Goal: Information Seeking & Learning: Check status

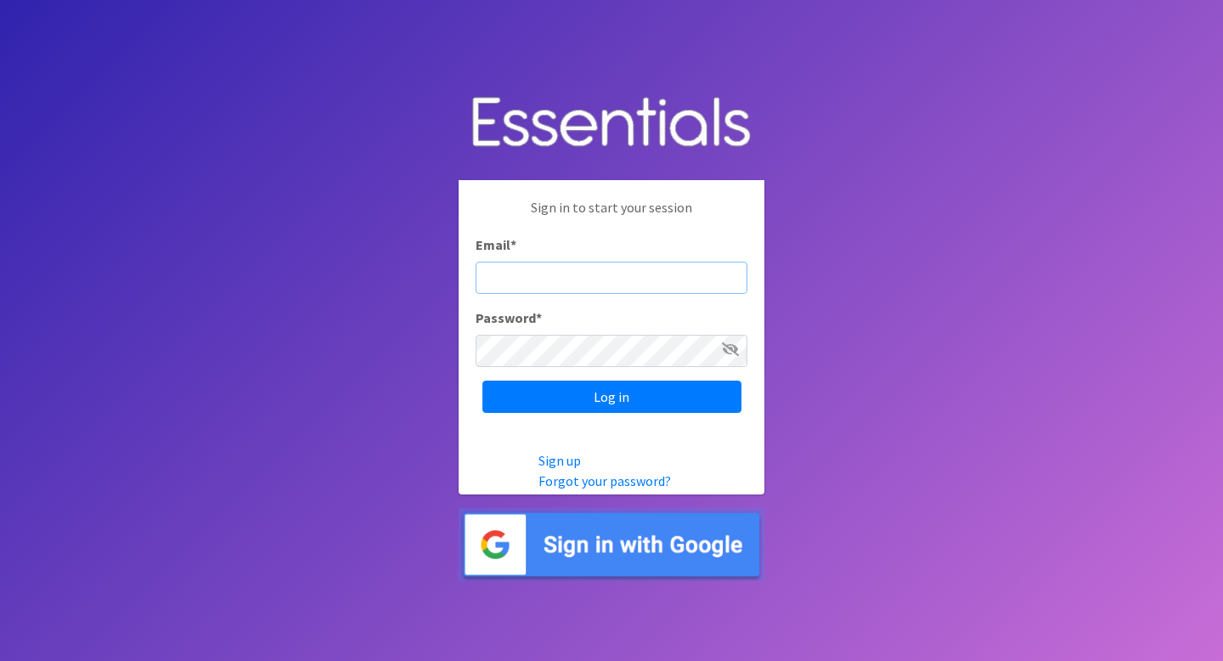
click at [553, 274] on input "Email *" at bounding box center [612, 278] width 272 height 32
click at [566, 288] on input "Email *" at bounding box center [612, 278] width 272 height 32
type input "info@jaxdiaperbank.org"
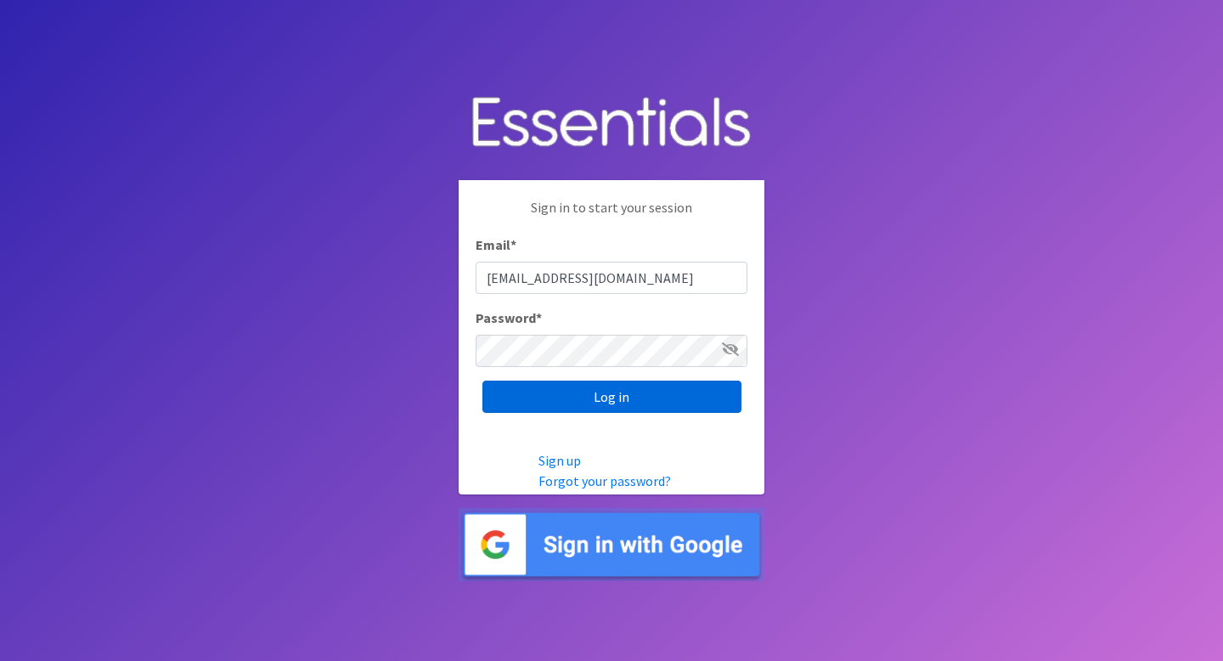
click at [598, 400] on input "Log in" at bounding box center [612, 397] width 259 height 32
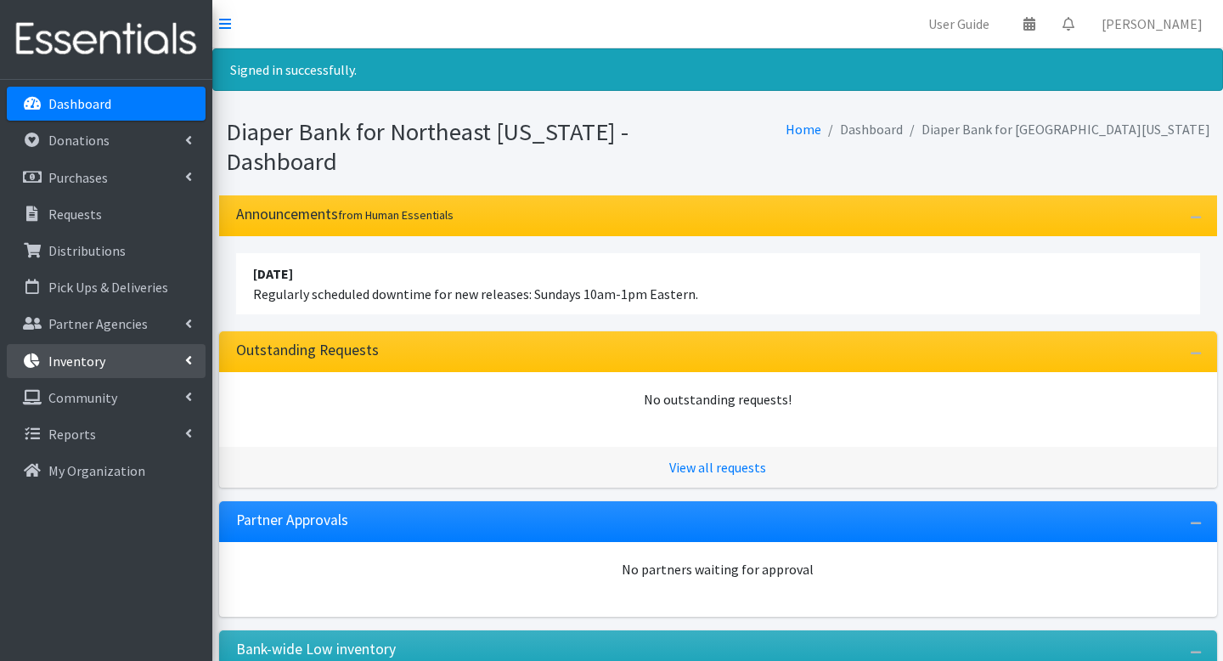
click at [168, 369] on link "Inventory" at bounding box center [106, 361] width 199 height 34
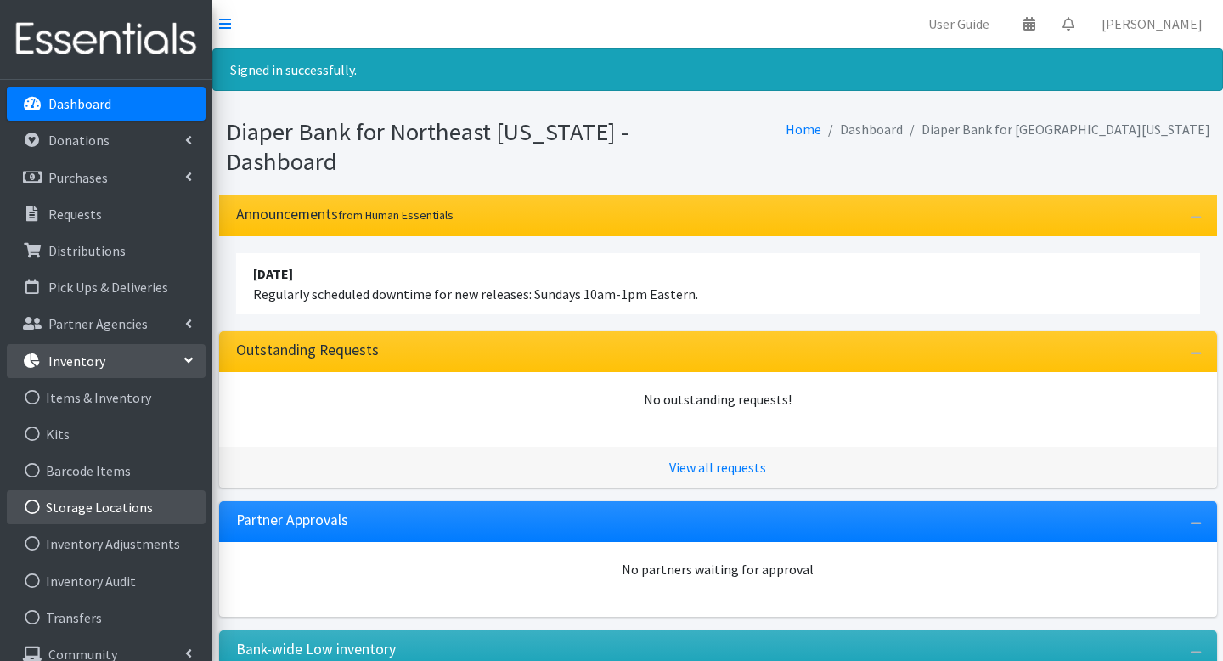
click at [121, 506] on link "Storage Locations" at bounding box center [106, 507] width 199 height 34
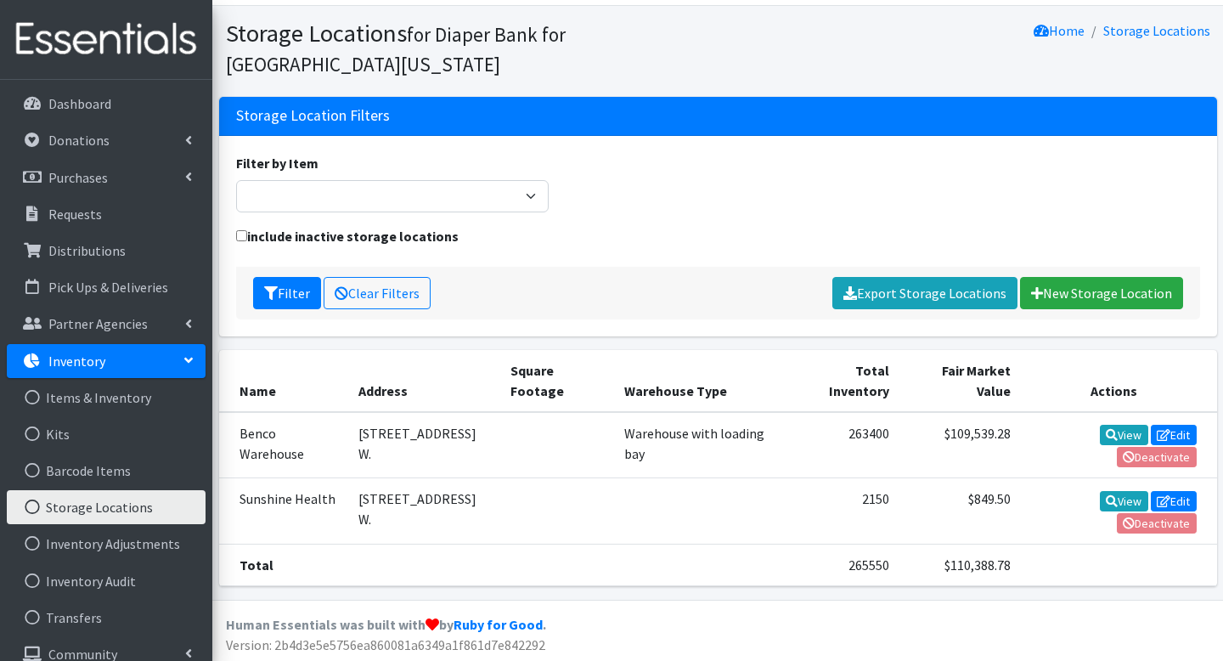
scroll to position [42, 0]
click at [1106, 429] on icon at bounding box center [1112, 435] width 12 height 12
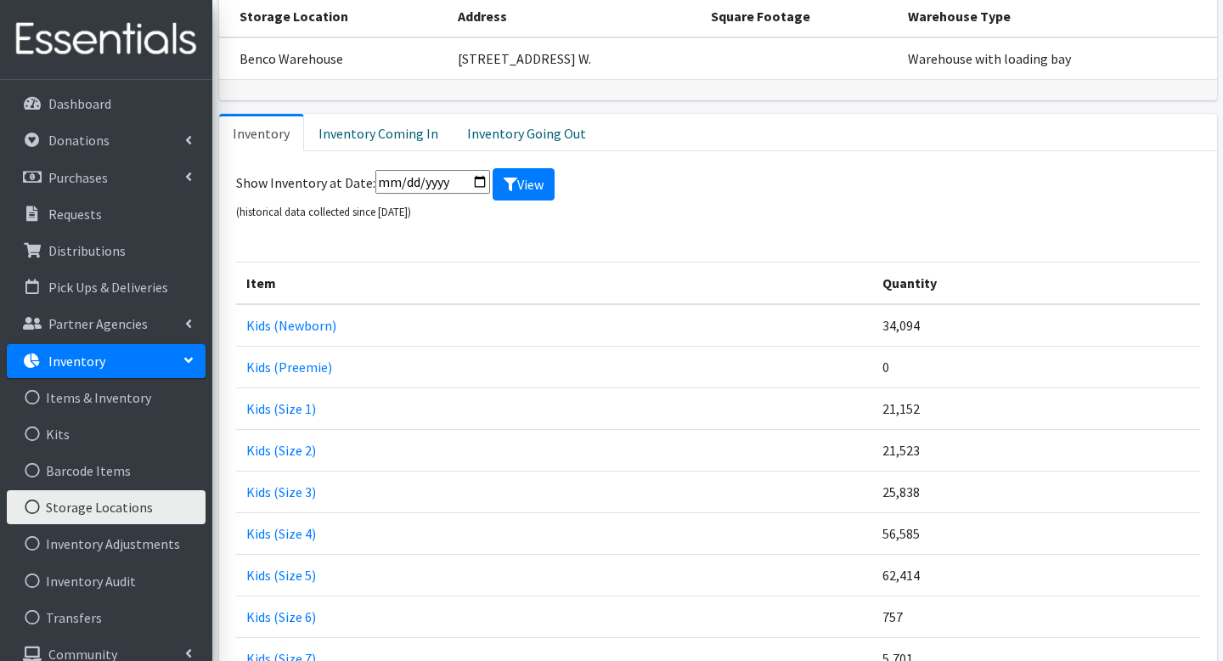
scroll to position [116, 0]
click at [158, 370] on link "Inventory" at bounding box center [106, 361] width 199 height 34
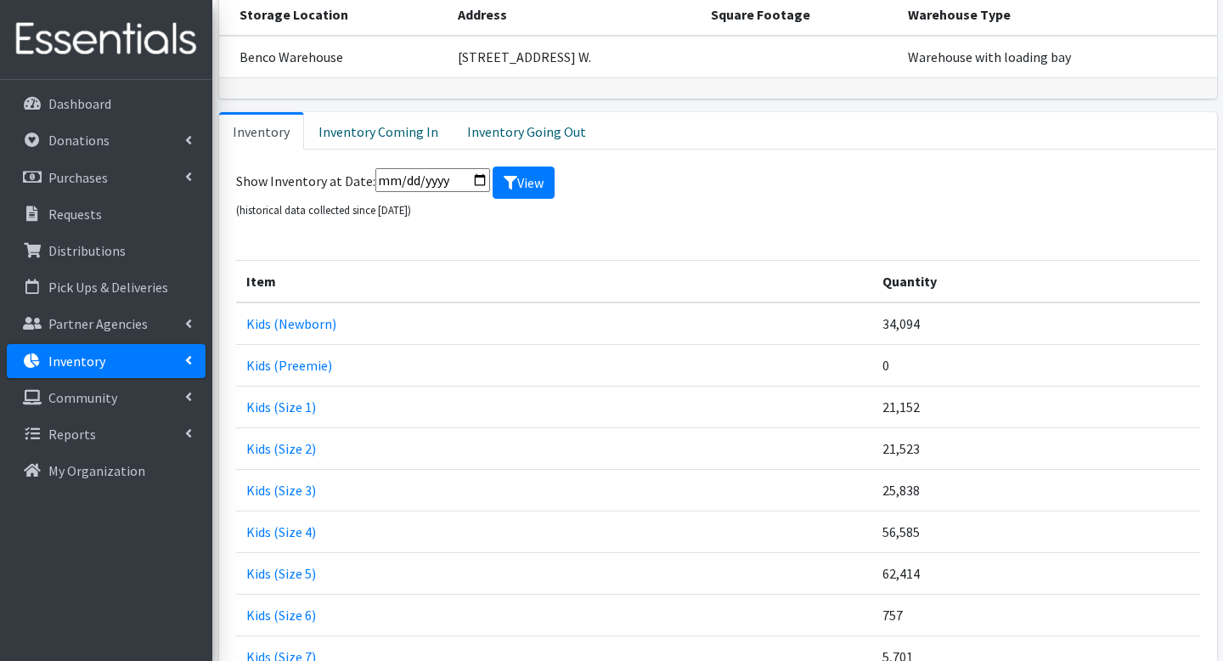
click at [189, 364] on icon at bounding box center [188, 360] width 7 height 14
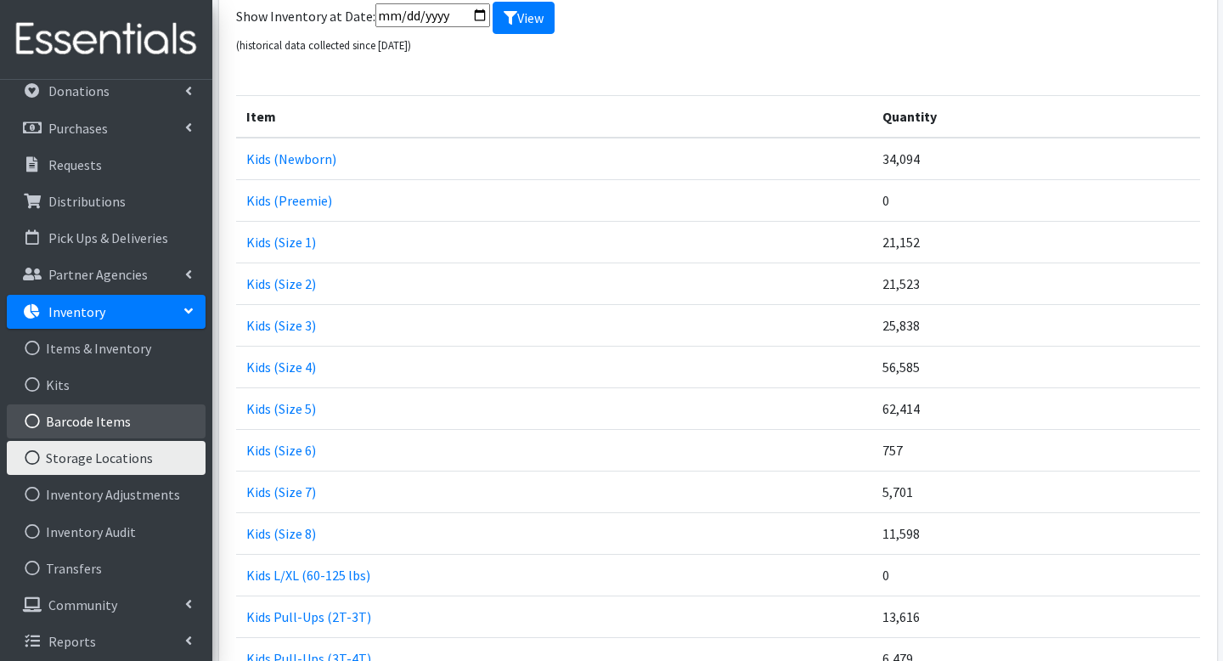
scroll to position [54, 0]
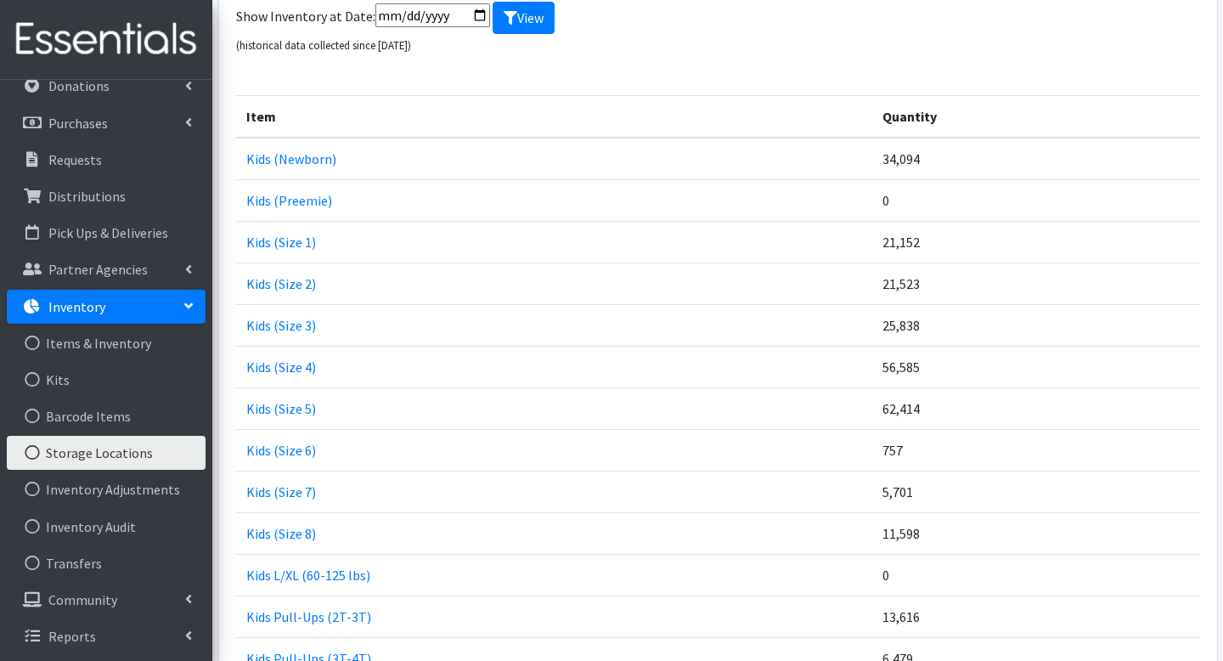
click at [132, 461] on link "Storage Locations" at bounding box center [106, 453] width 199 height 34
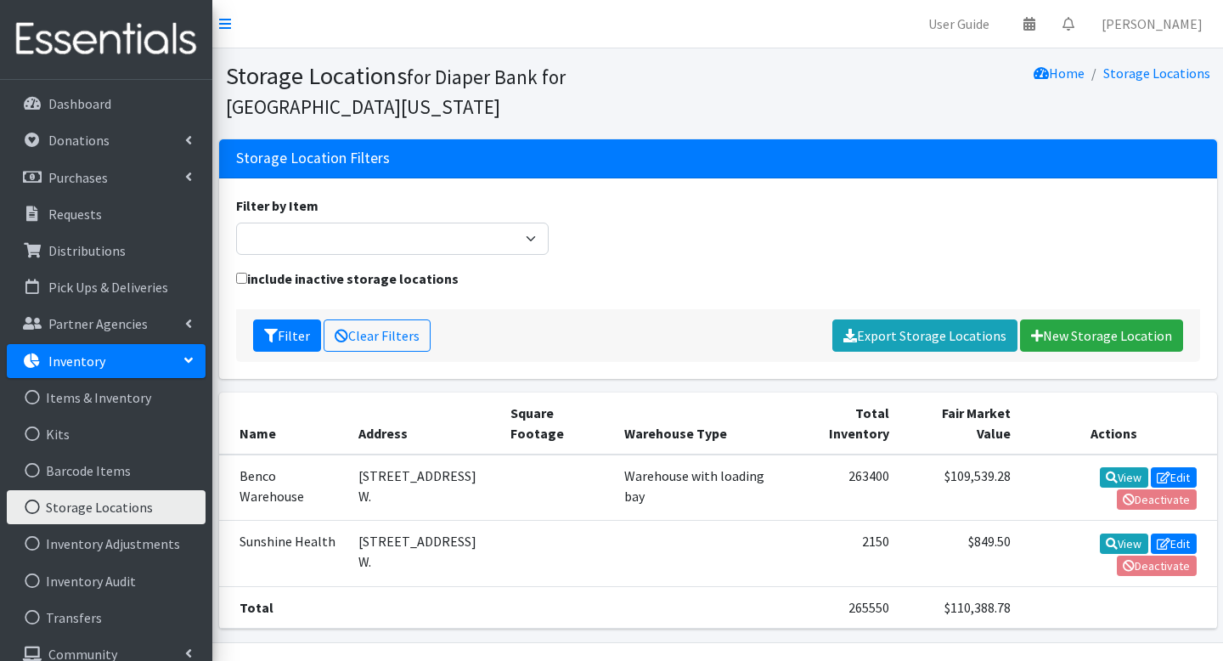
scroll to position [42, 0]
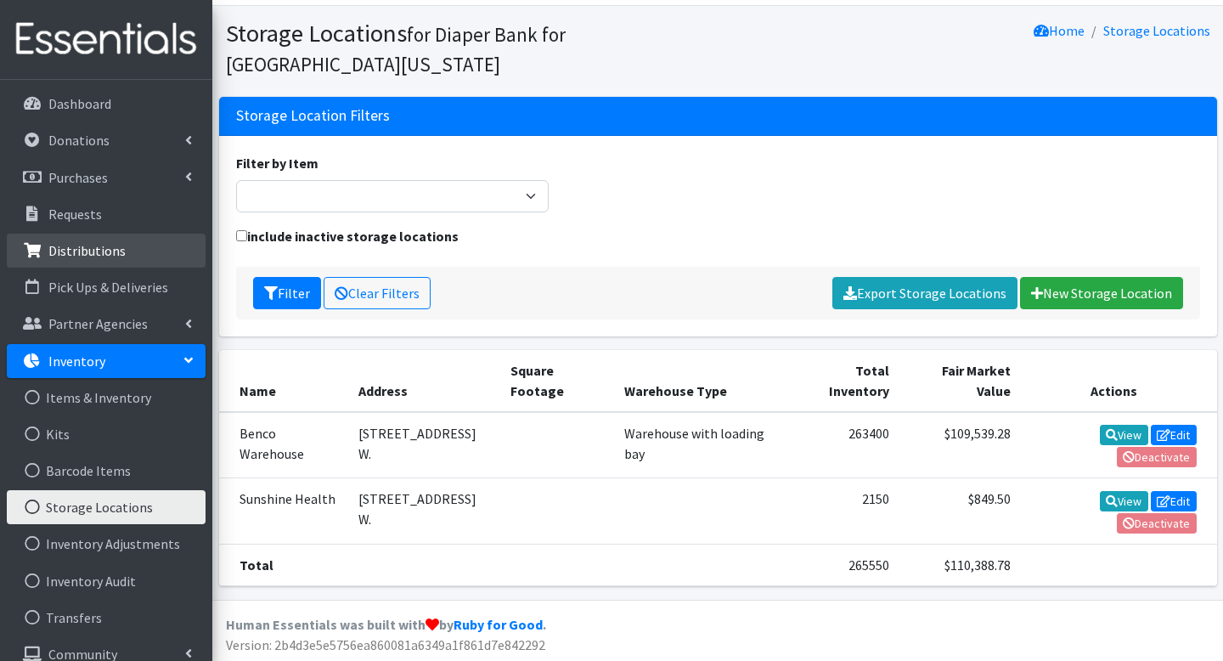
click at [80, 261] on link "Distributions" at bounding box center [106, 251] width 199 height 34
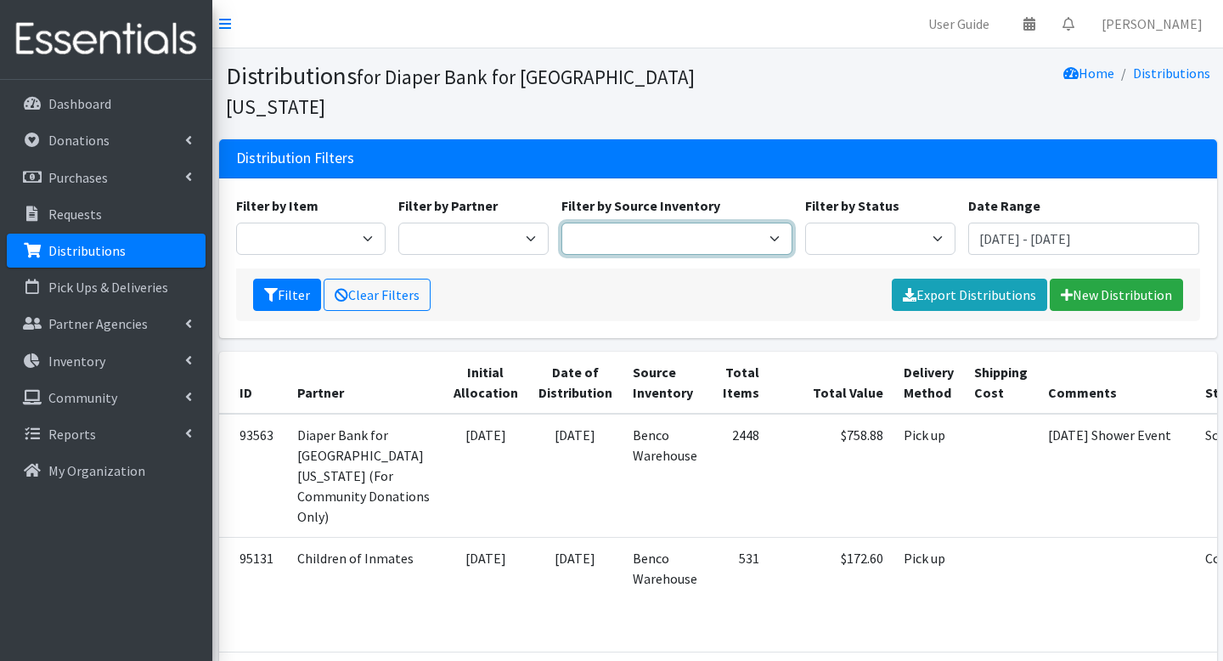
click at [649, 223] on select "Benco Warehouse Sunshine Health" at bounding box center [678, 239] width 232 height 32
select select "449"
click at [562, 223] on select "Benco Warehouse Sunshine Health" at bounding box center [678, 239] width 232 height 32
click at [292, 279] on button "Filter" at bounding box center [287, 295] width 68 height 32
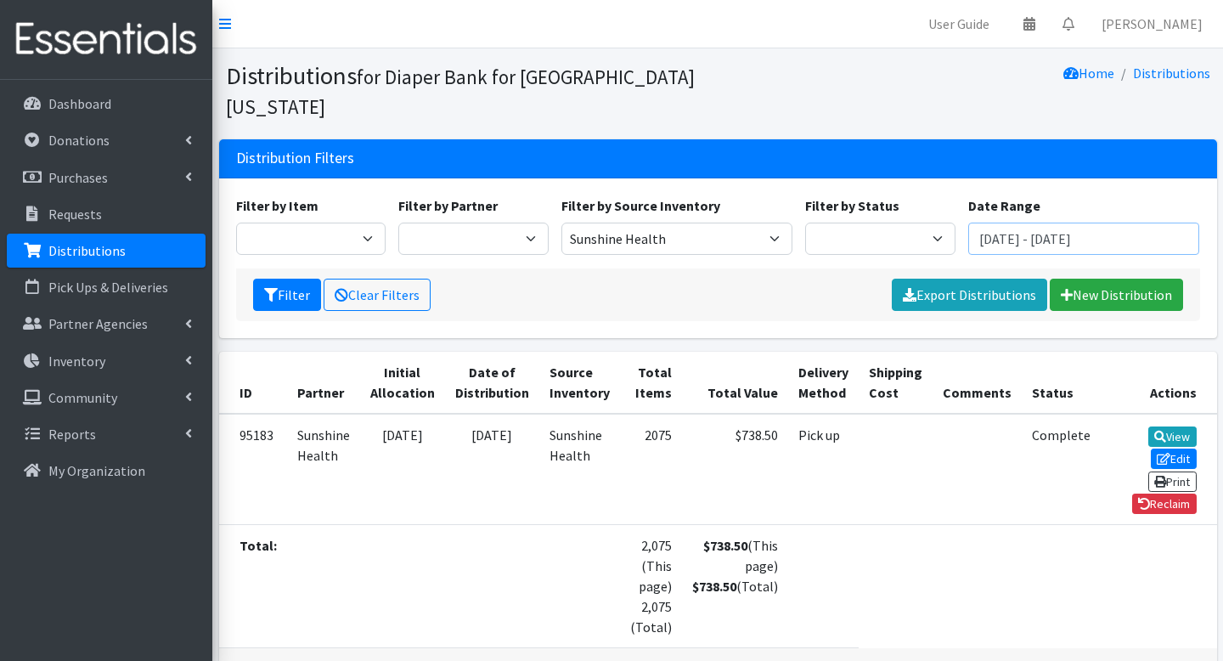
click at [1043, 223] on input "[DATE] - [DATE]" at bounding box center [1085, 239] width 232 height 32
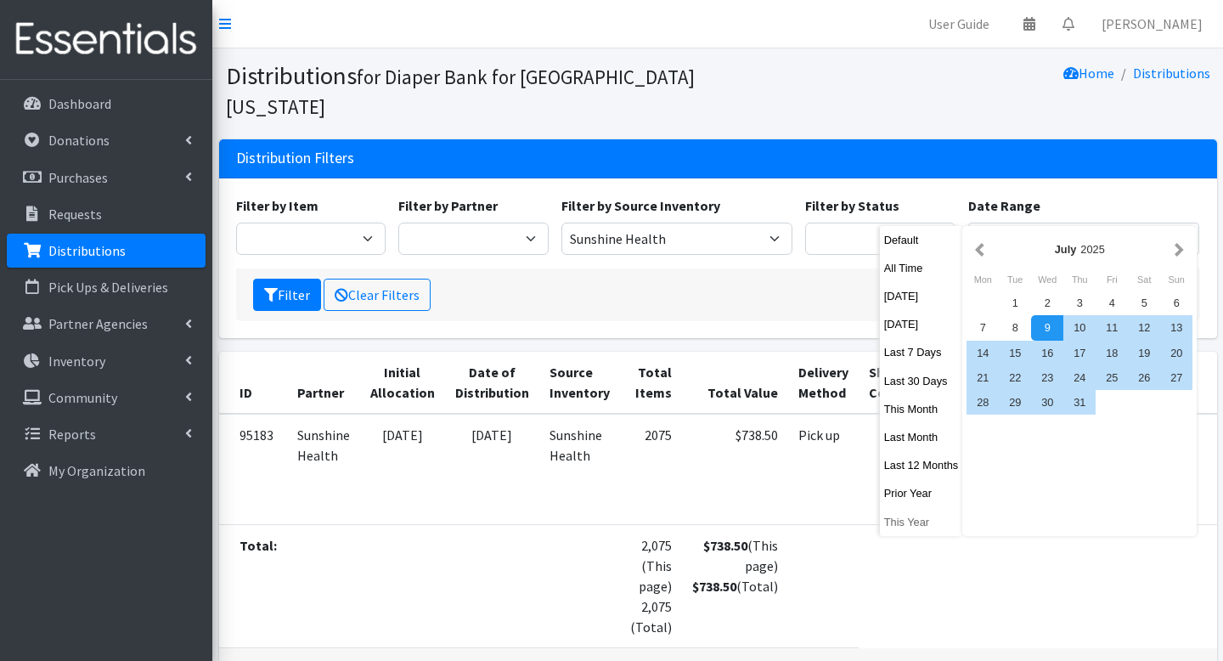
click at [917, 528] on button "This Year" at bounding box center [921, 522] width 83 height 25
type input "[DATE] - [DATE]"
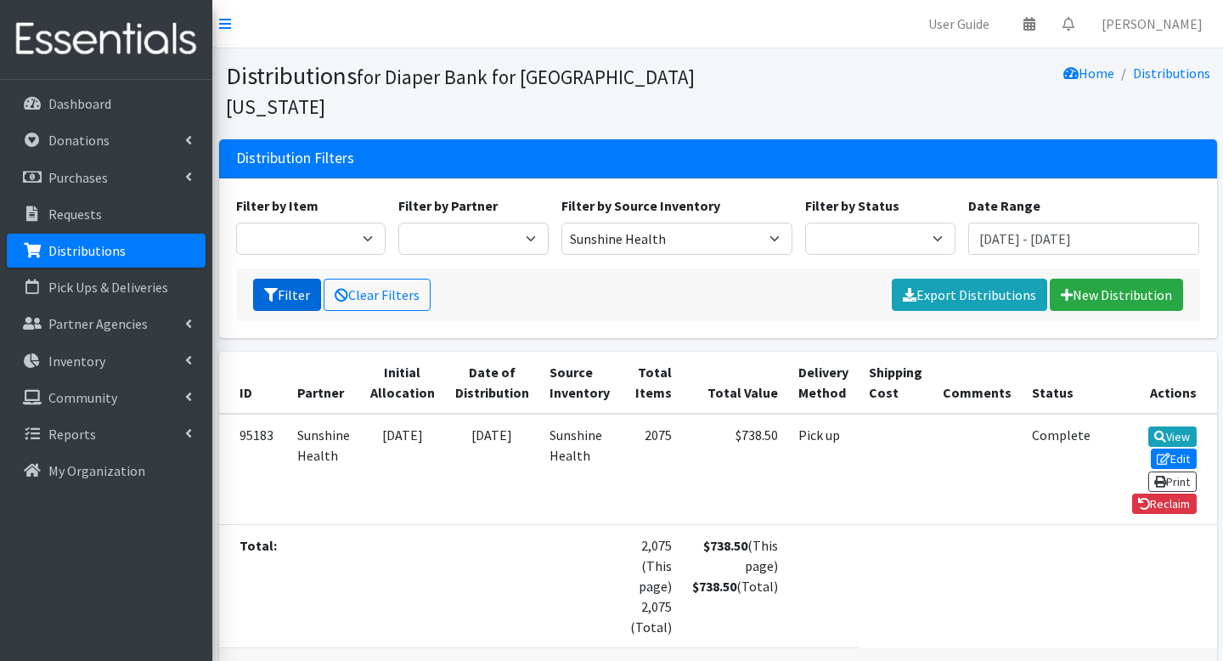
click at [283, 279] on button "Filter" at bounding box center [287, 295] width 68 height 32
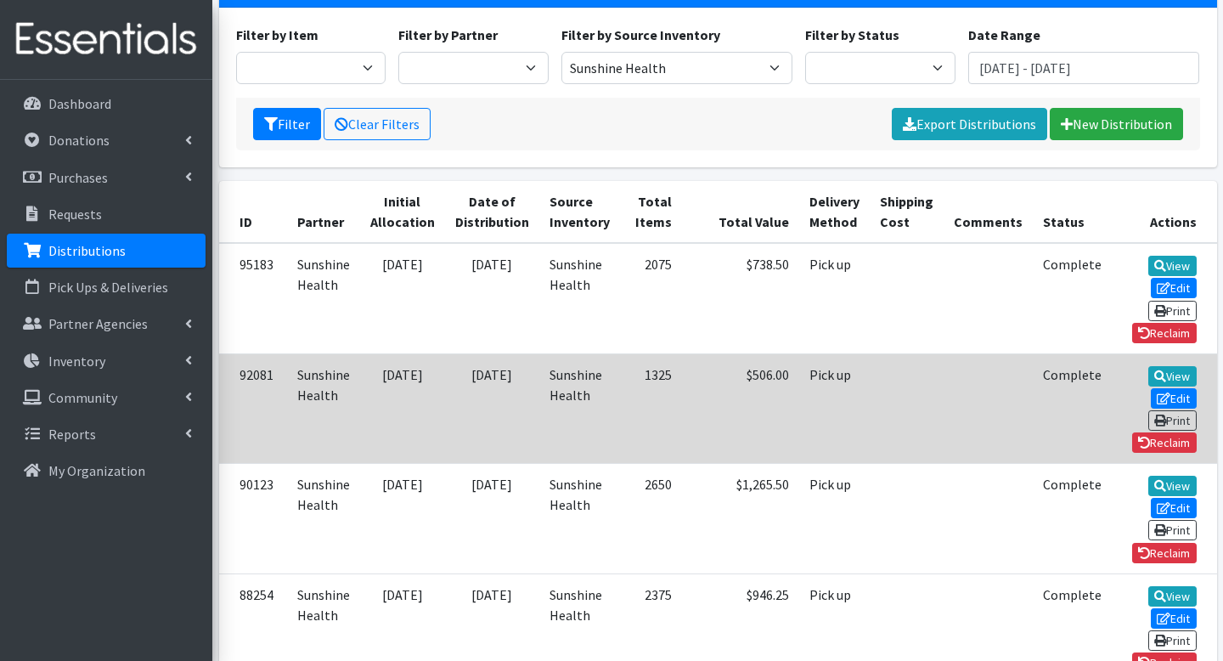
scroll to position [173, 0]
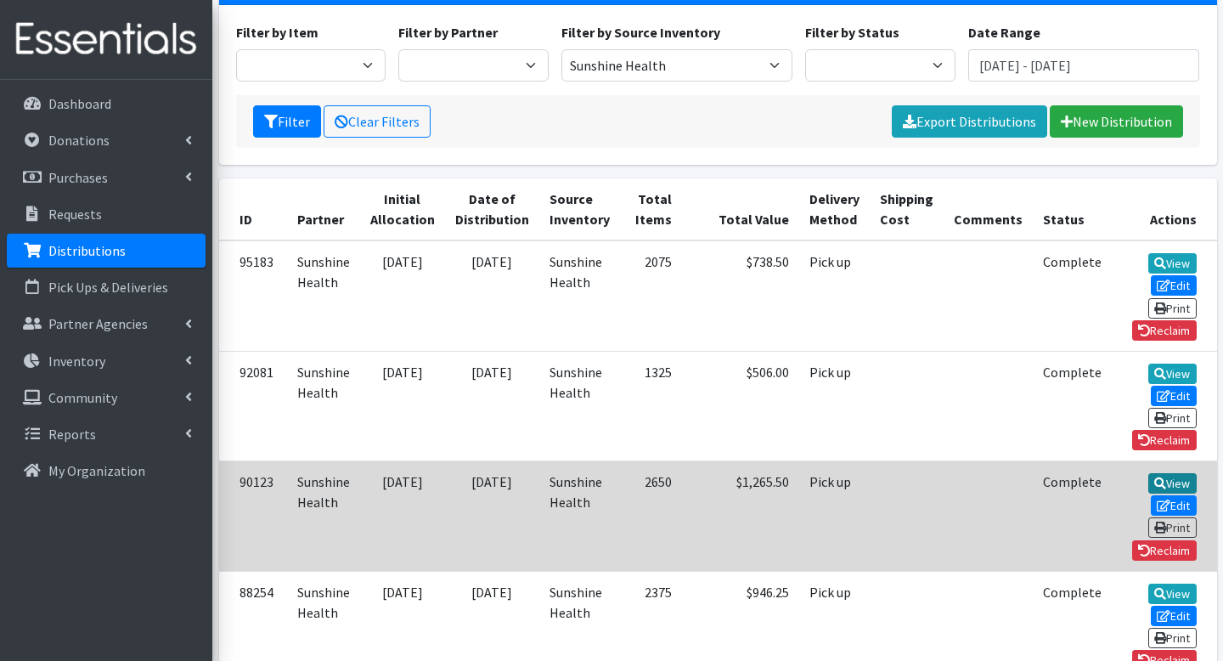
click at [1149, 473] on link "View" at bounding box center [1173, 483] width 48 height 20
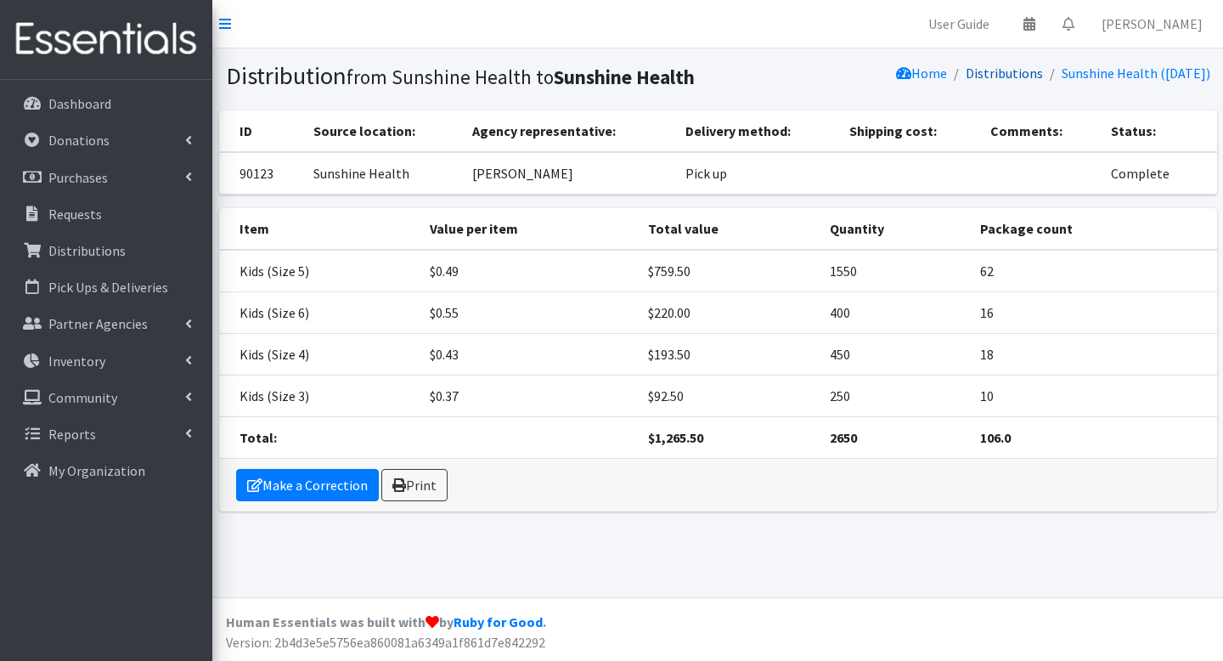
click at [991, 74] on link "Distributions" at bounding box center [1004, 73] width 77 height 17
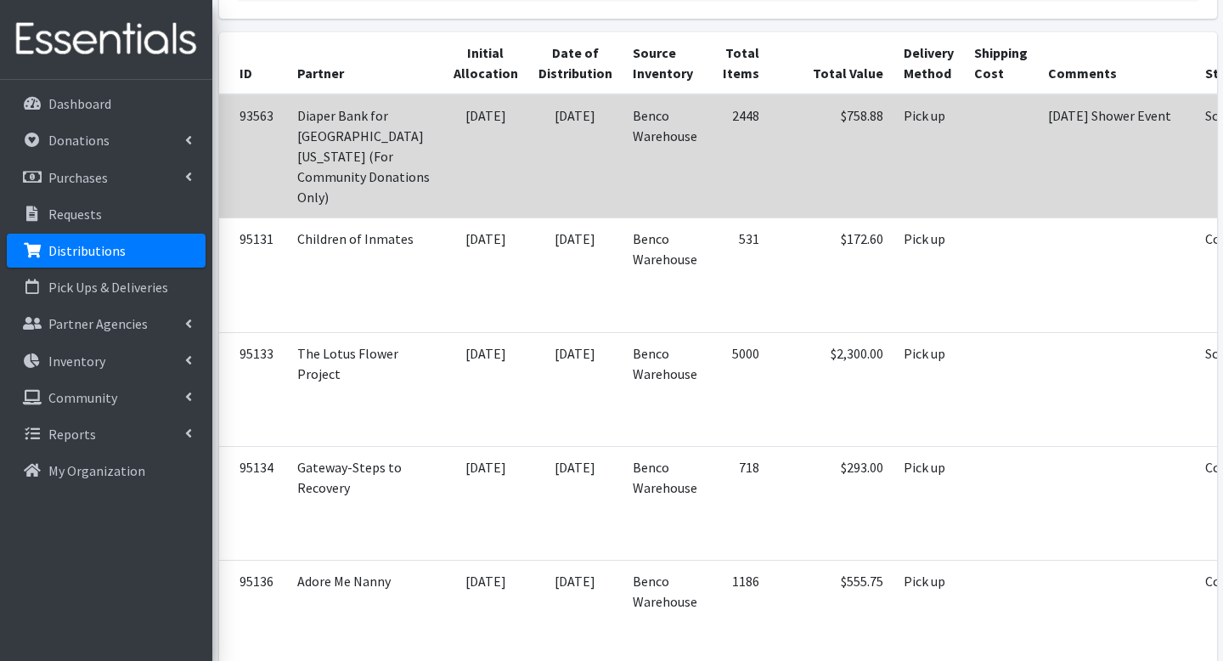
scroll to position [331, 0]
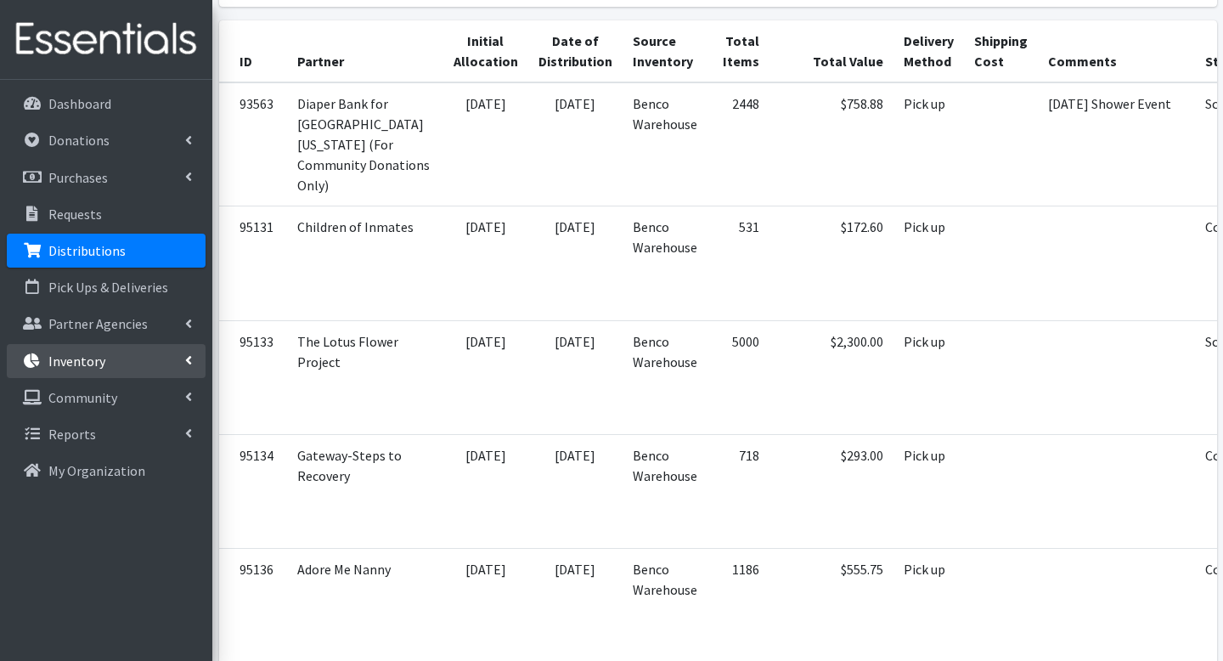
click at [138, 362] on link "Inventory" at bounding box center [106, 361] width 199 height 34
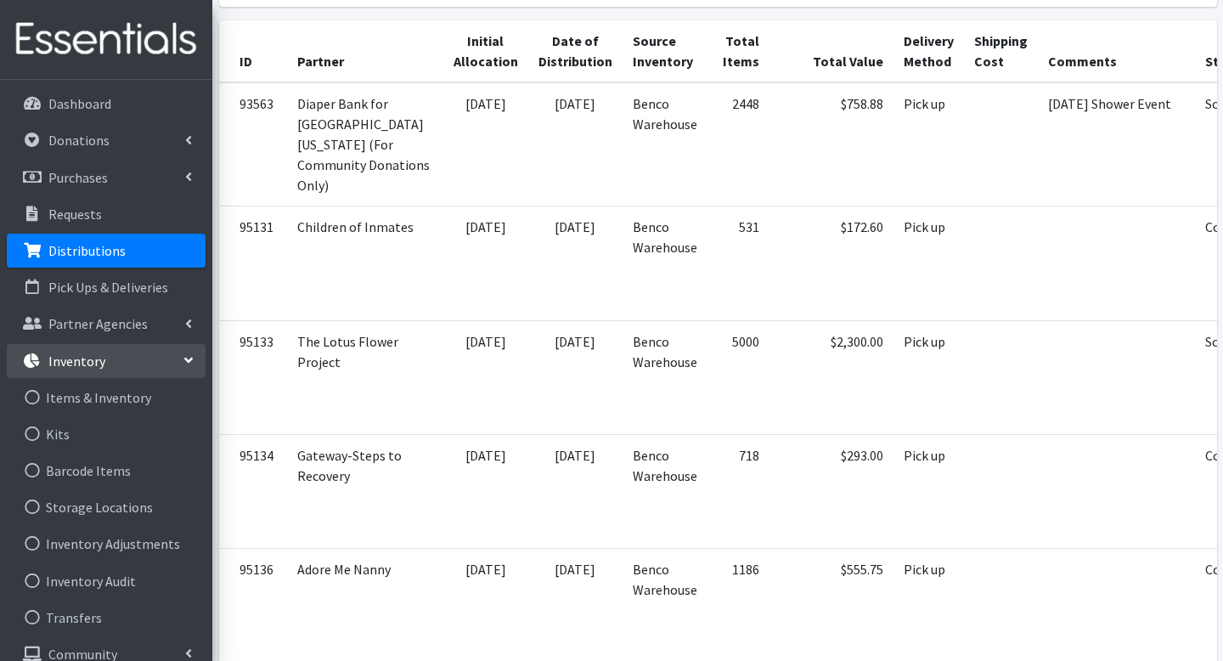
scroll to position [54, 0]
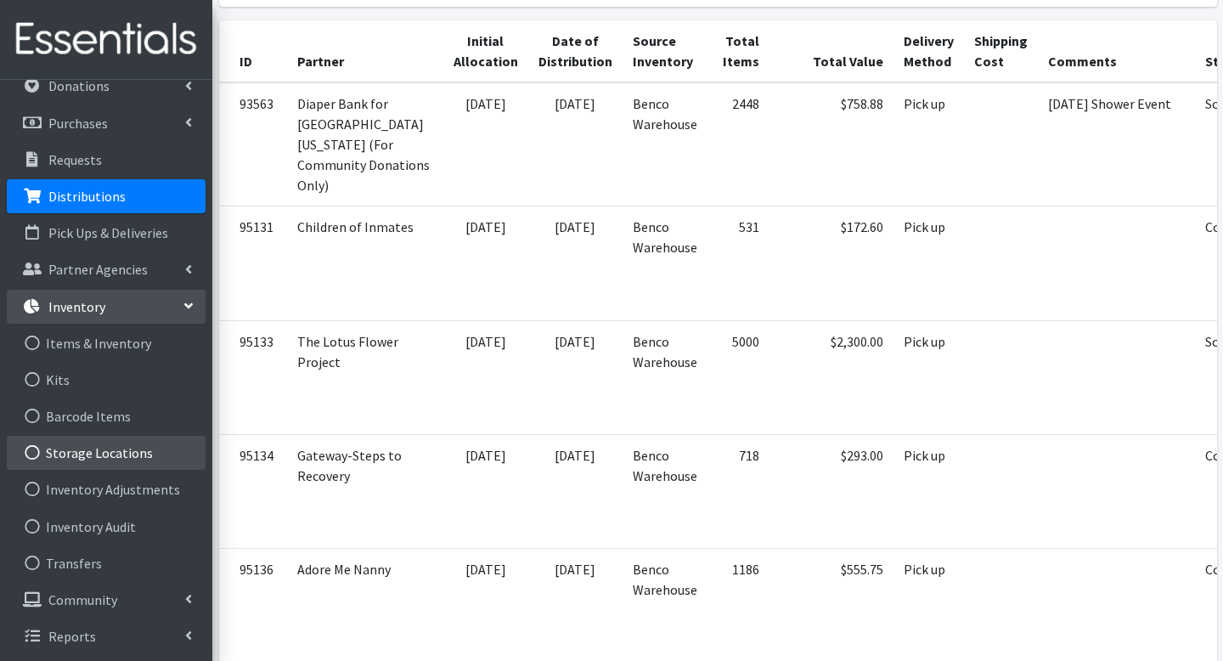
click at [124, 455] on link "Storage Locations" at bounding box center [106, 453] width 199 height 34
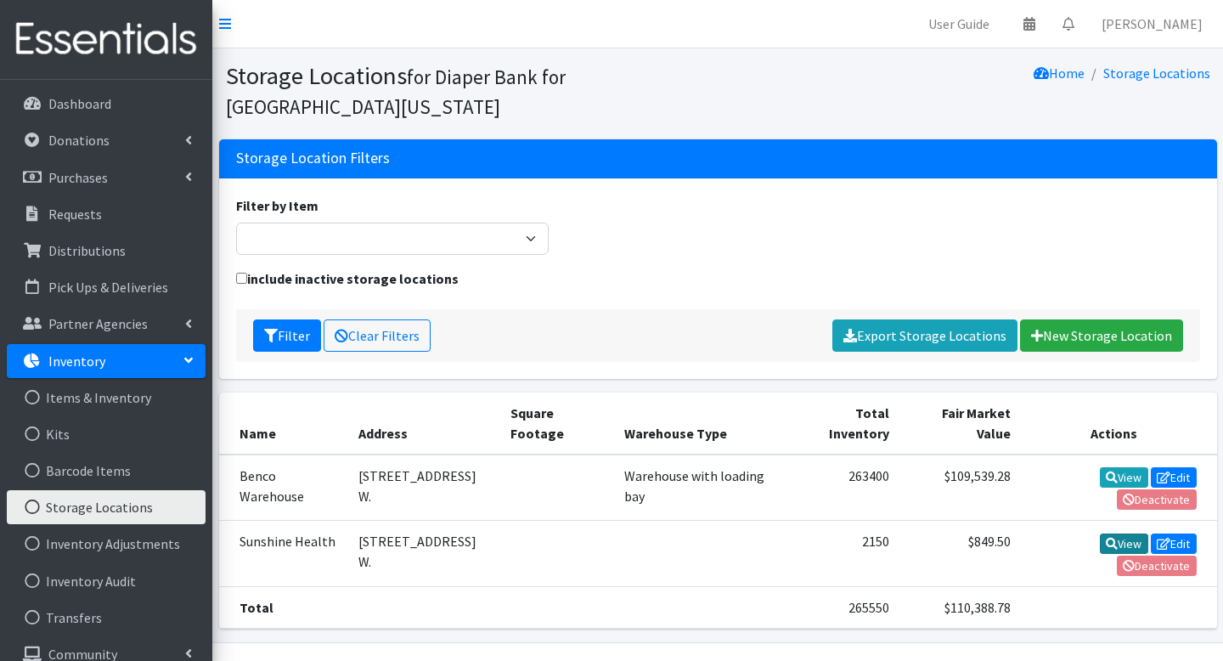
click at [1110, 540] on icon at bounding box center [1112, 544] width 12 height 12
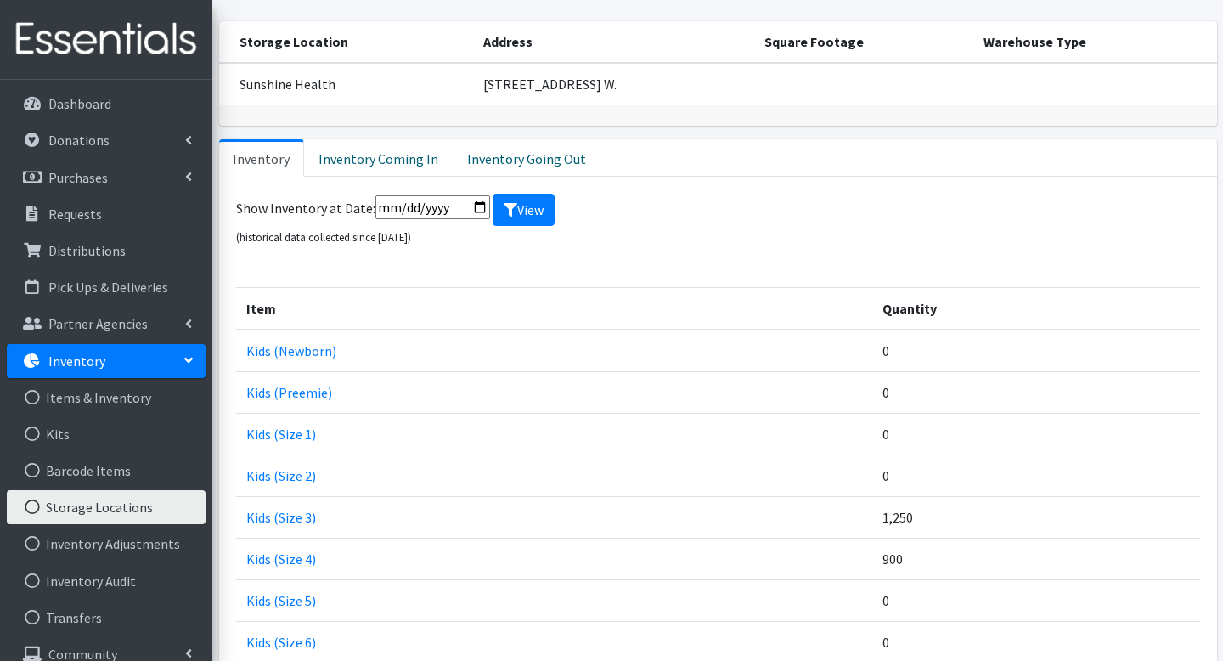
scroll to position [92, 0]
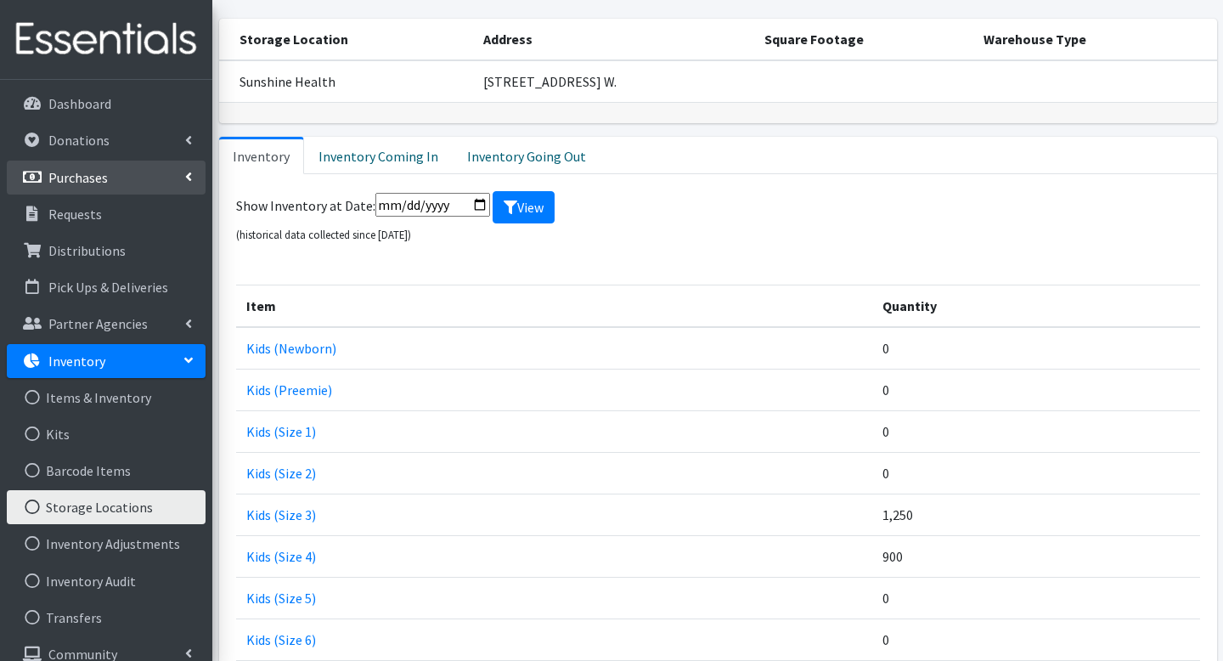
click at [93, 178] on p "Purchases" at bounding box center [77, 177] width 59 height 17
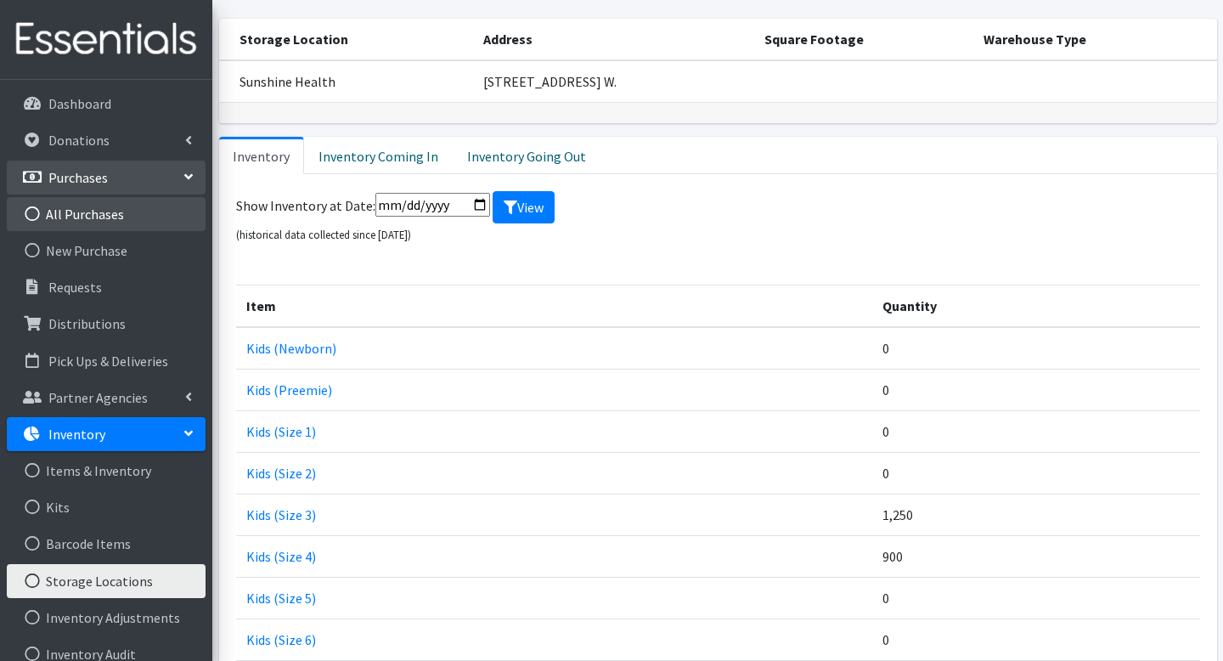
click at [109, 223] on link "All Purchases" at bounding box center [106, 214] width 199 height 34
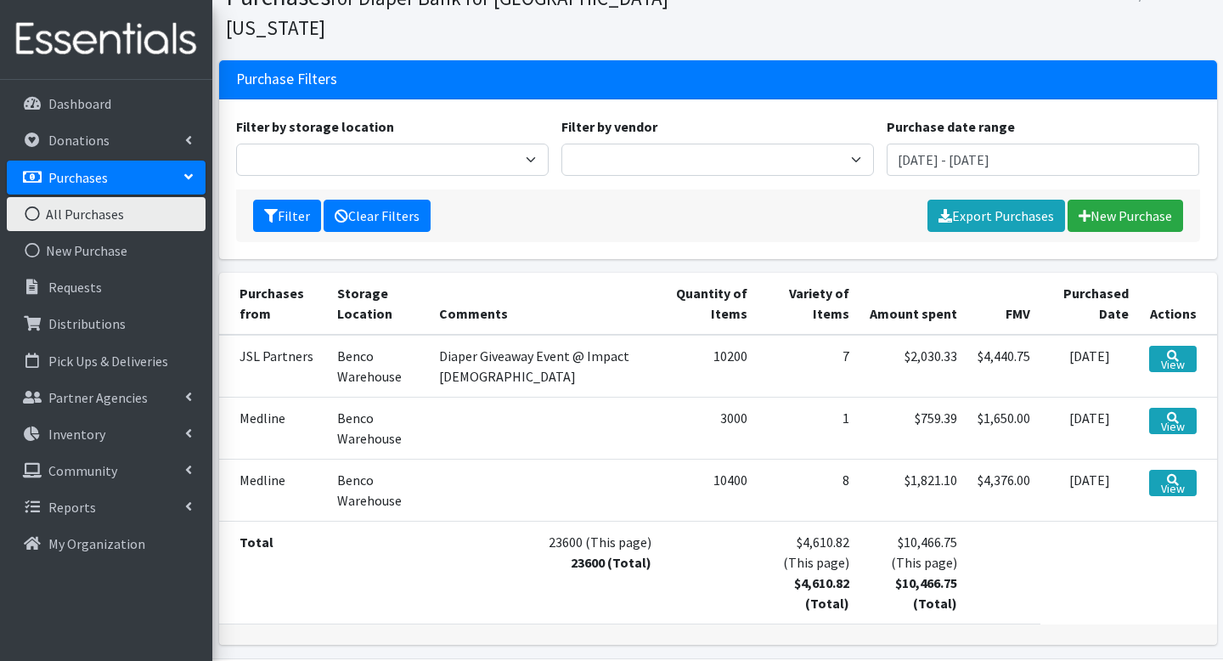
scroll to position [110, 0]
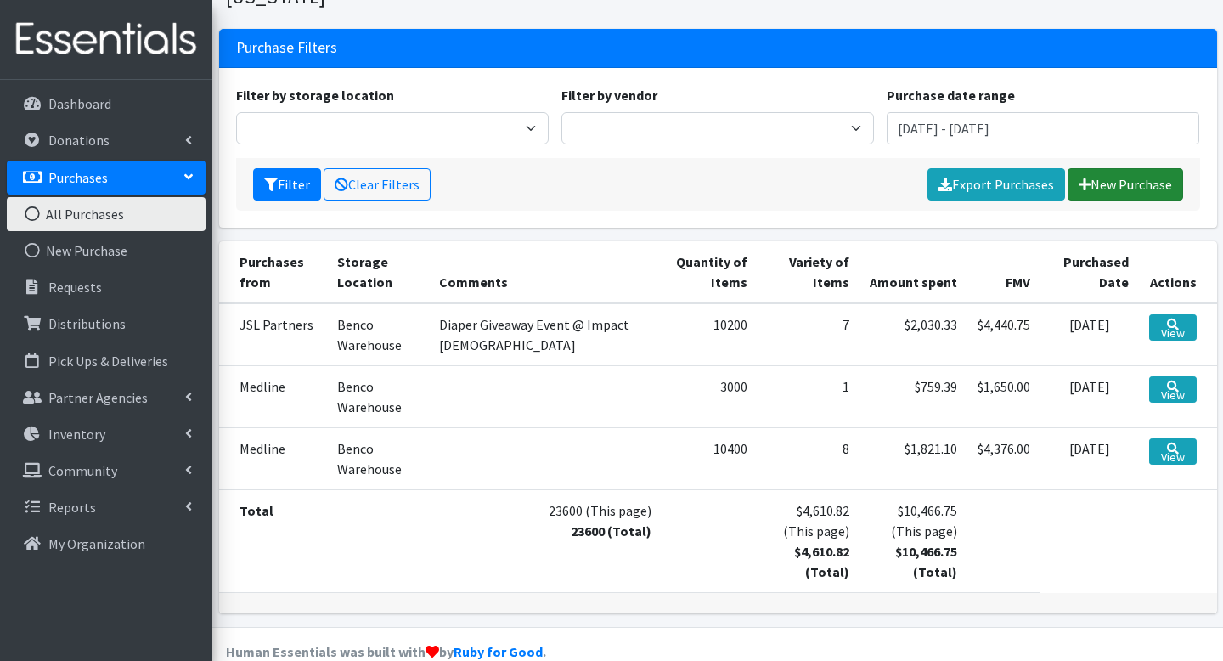
click at [1133, 168] on link "New Purchase" at bounding box center [1126, 184] width 116 height 32
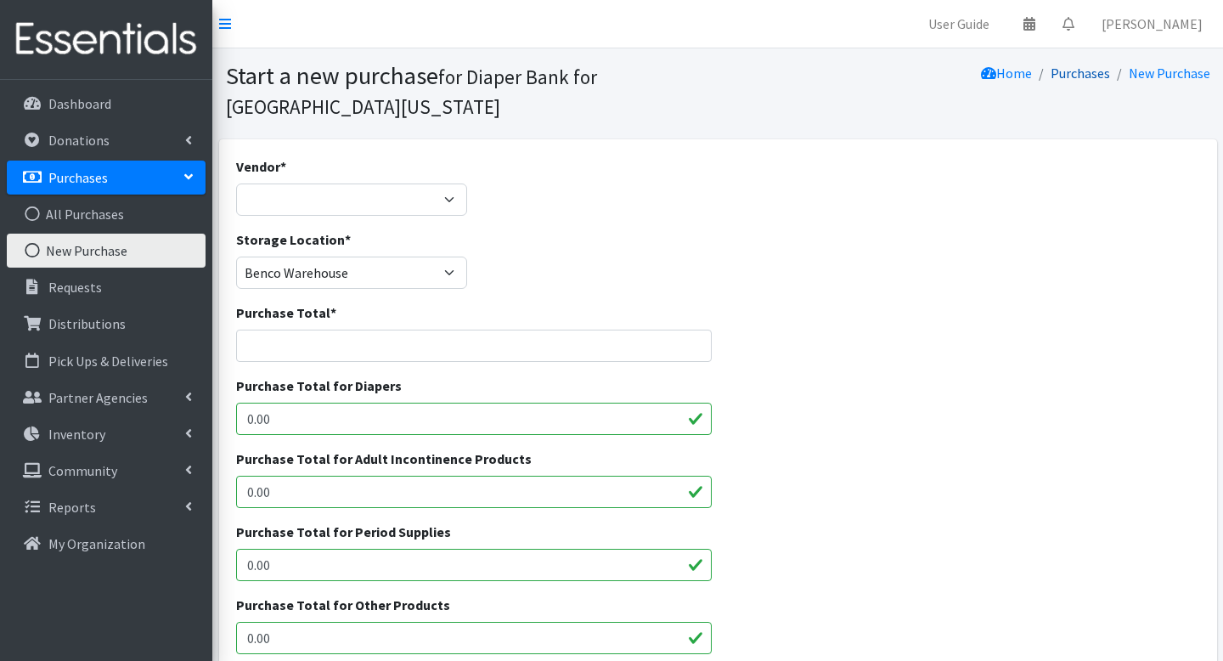
click at [1064, 79] on link "Purchases" at bounding box center [1080, 73] width 59 height 17
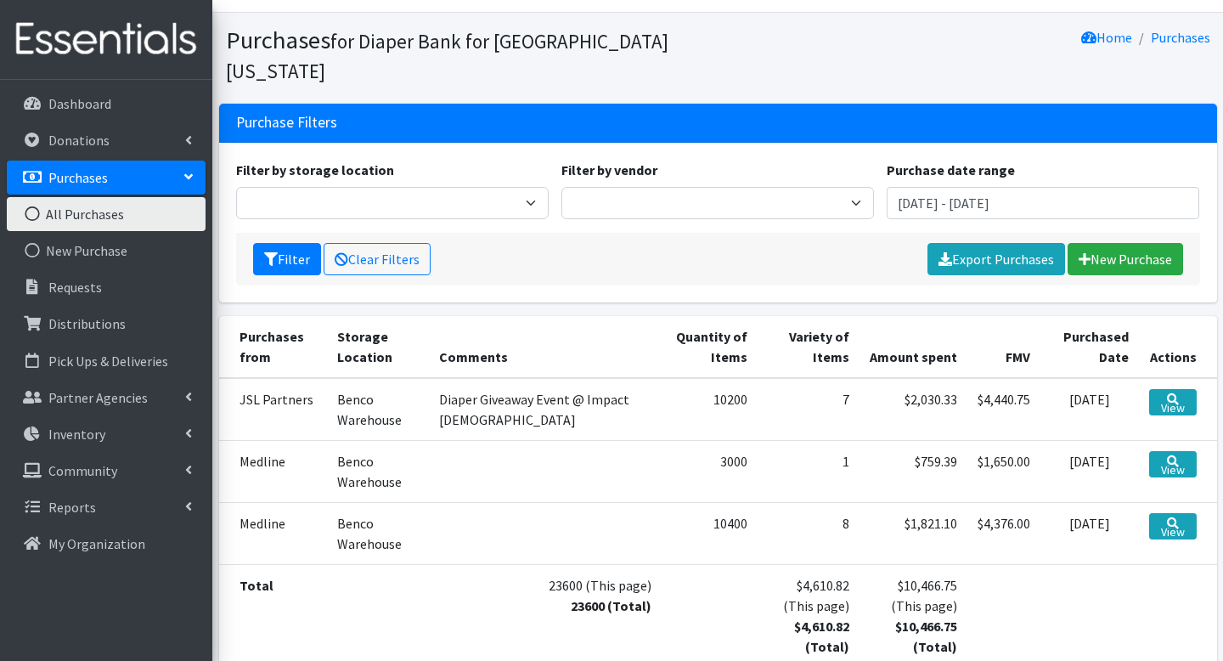
scroll to position [52, 0]
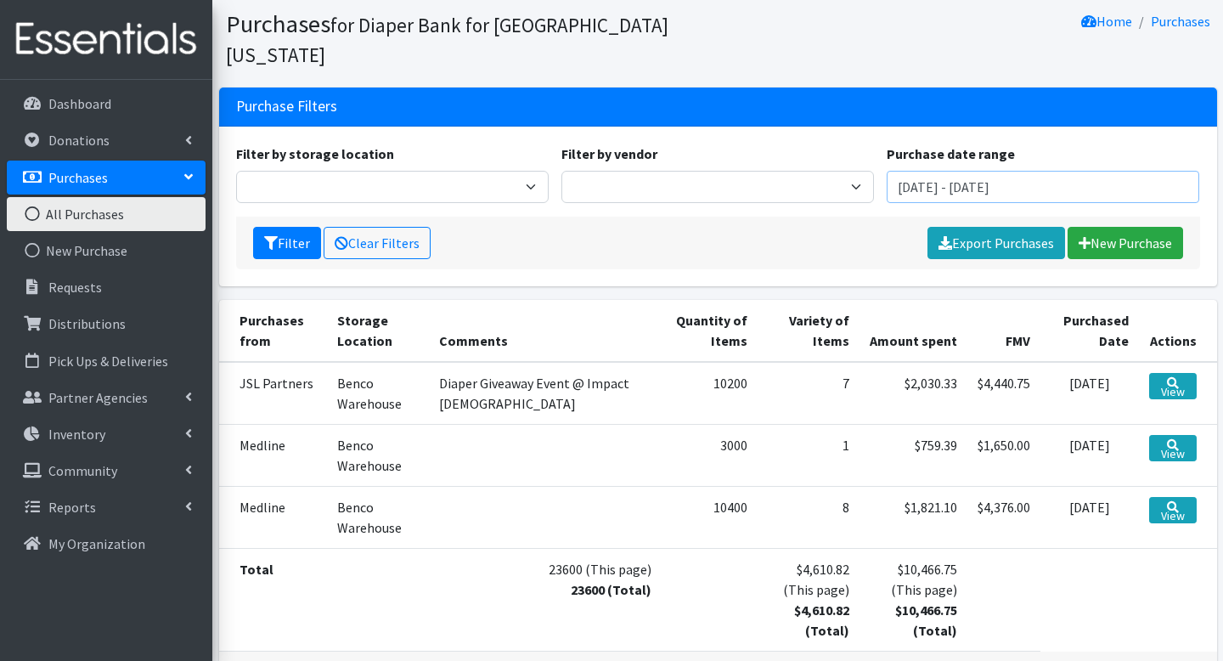
click at [961, 171] on input "[DATE] - [DATE]" at bounding box center [1043, 187] width 313 height 32
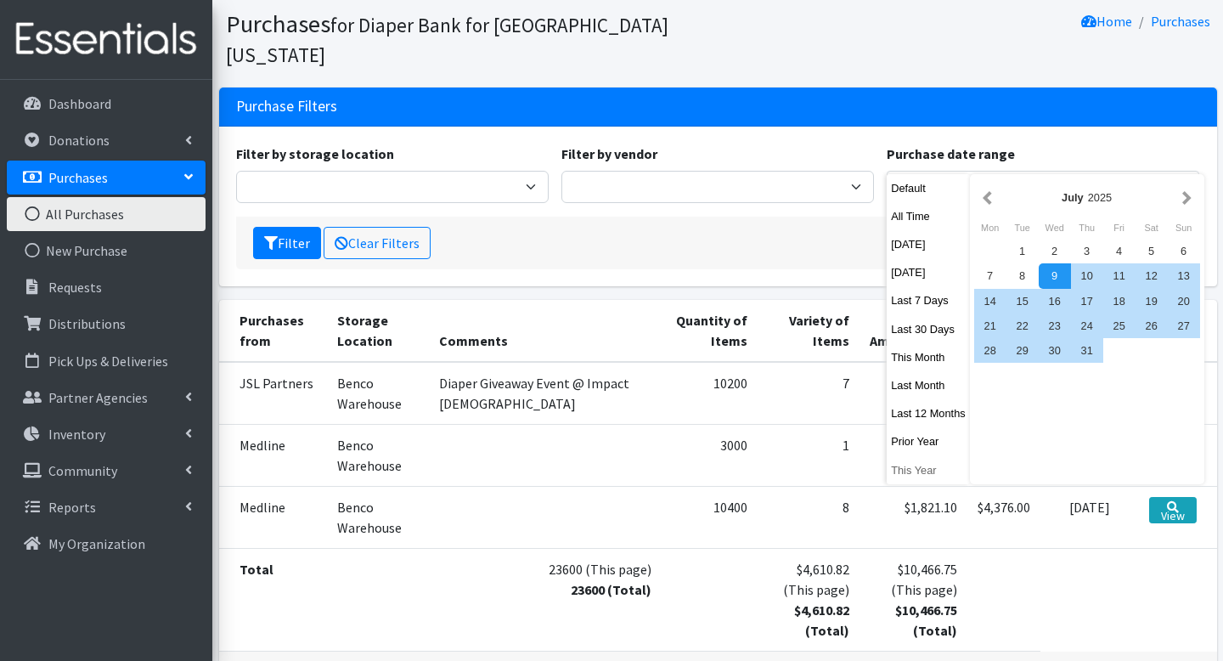
click at [898, 472] on button "This Year" at bounding box center [928, 470] width 83 height 25
type input "[DATE] - [DATE]"
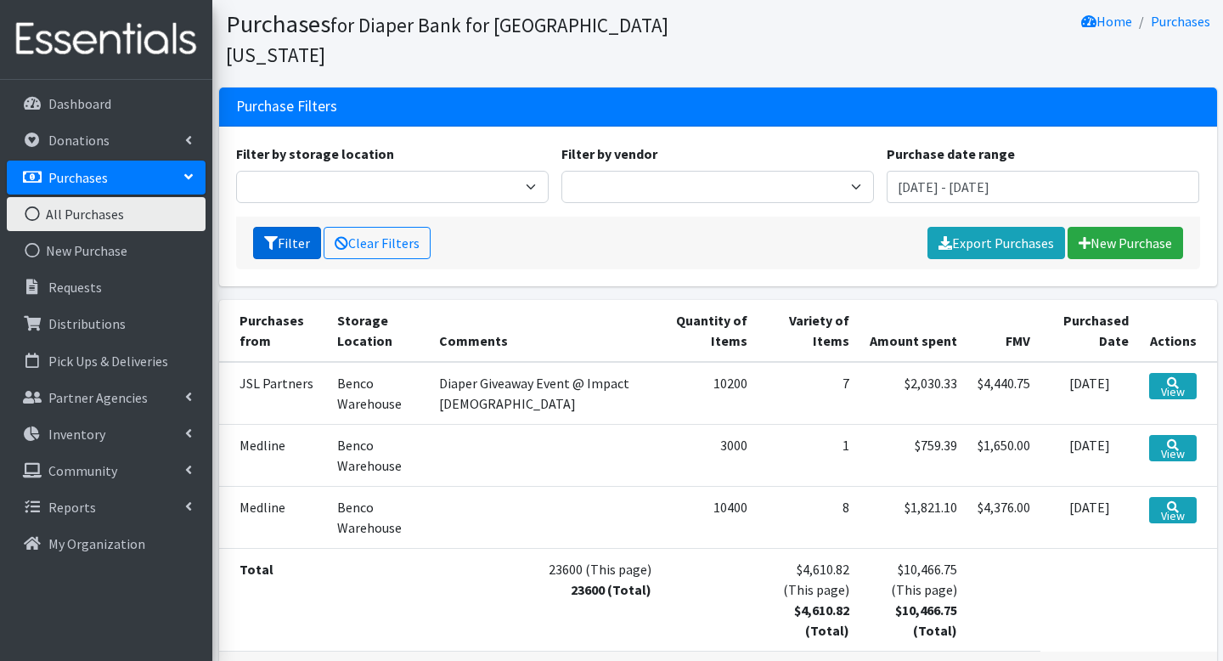
click at [300, 227] on button "Filter" at bounding box center [287, 243] width 68 height 32
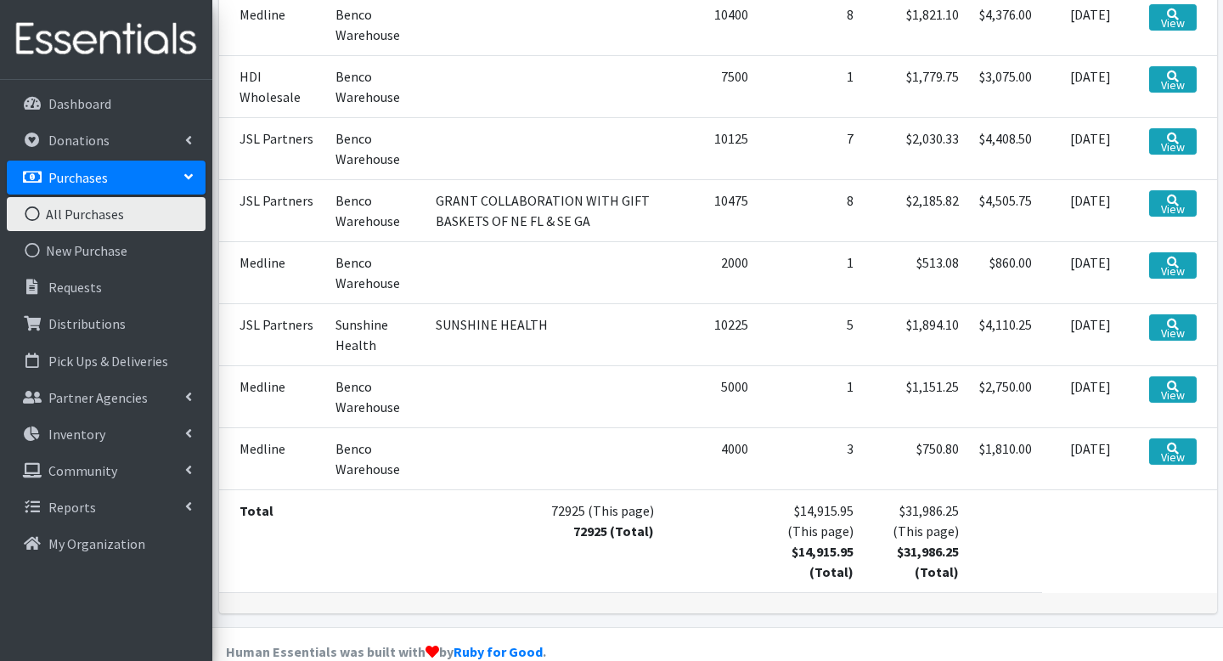
scroll to position [539, 0]
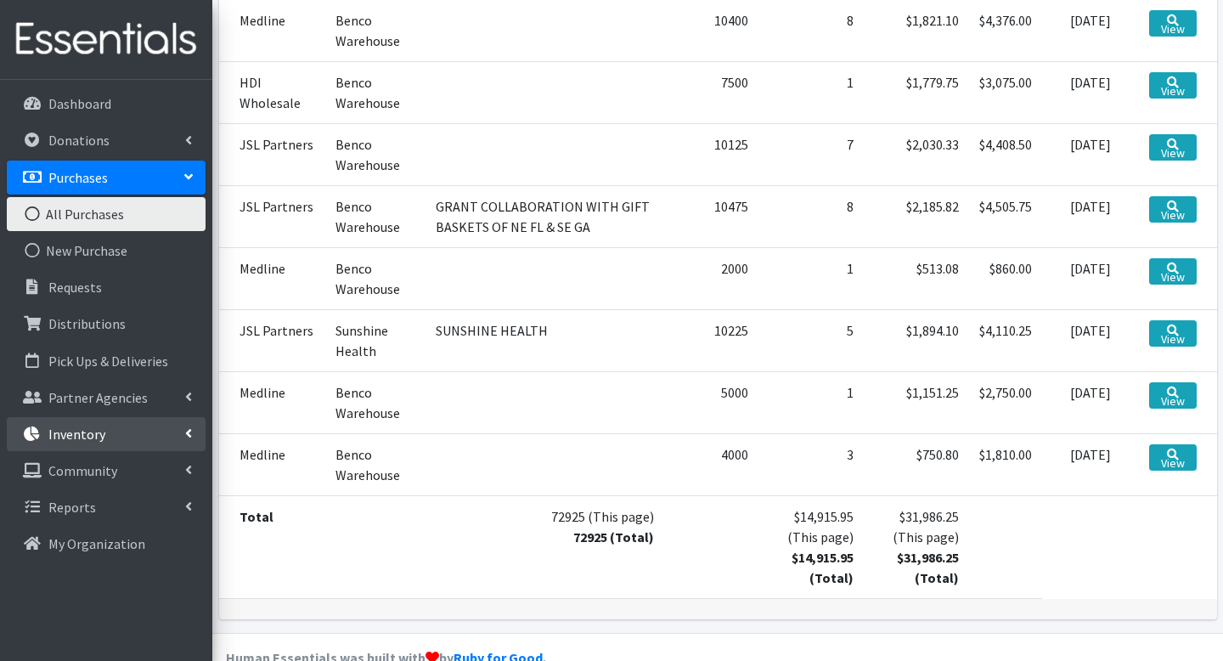
click at [98, 428] on p "Inventory" at bounding box center [76, 434] width 57 height 17
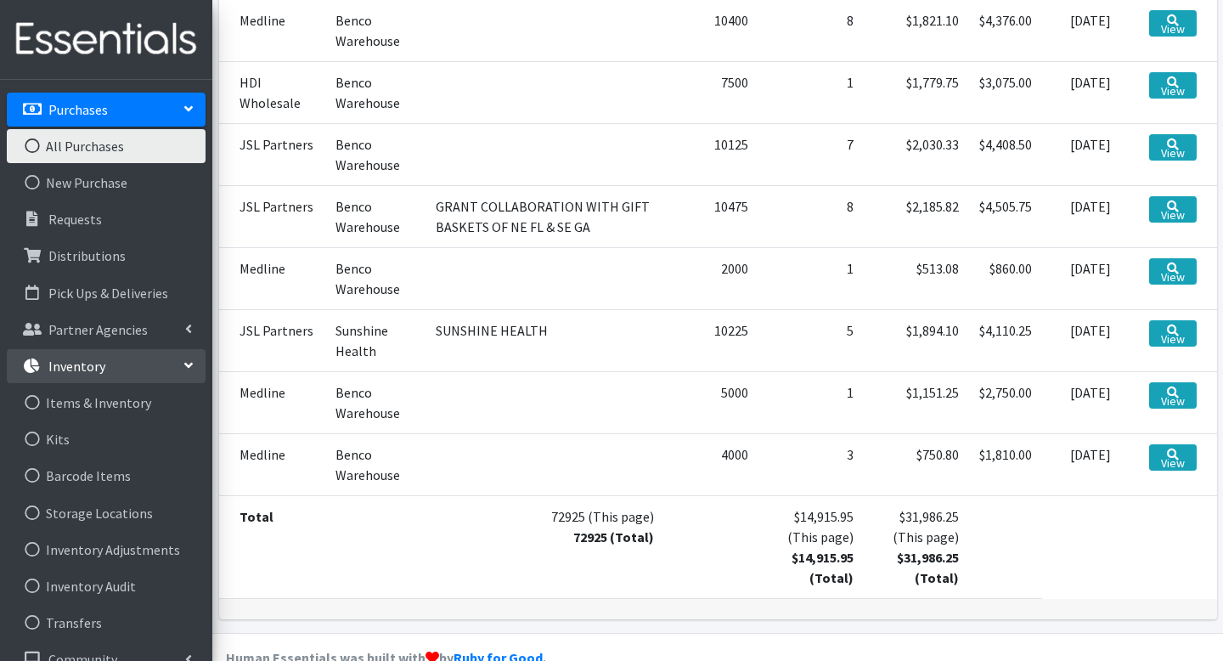
scroll to position [128, 0]
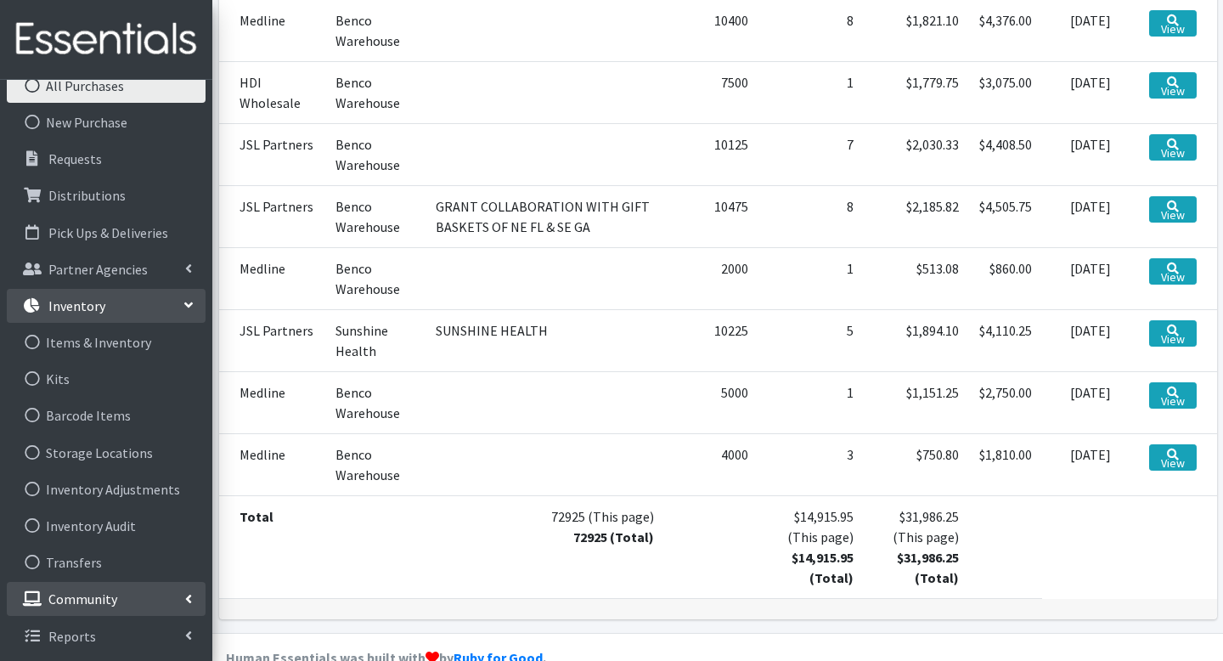
click at [121, 597] on link "Community" at bounding box center [106, 599] width 199 height 34
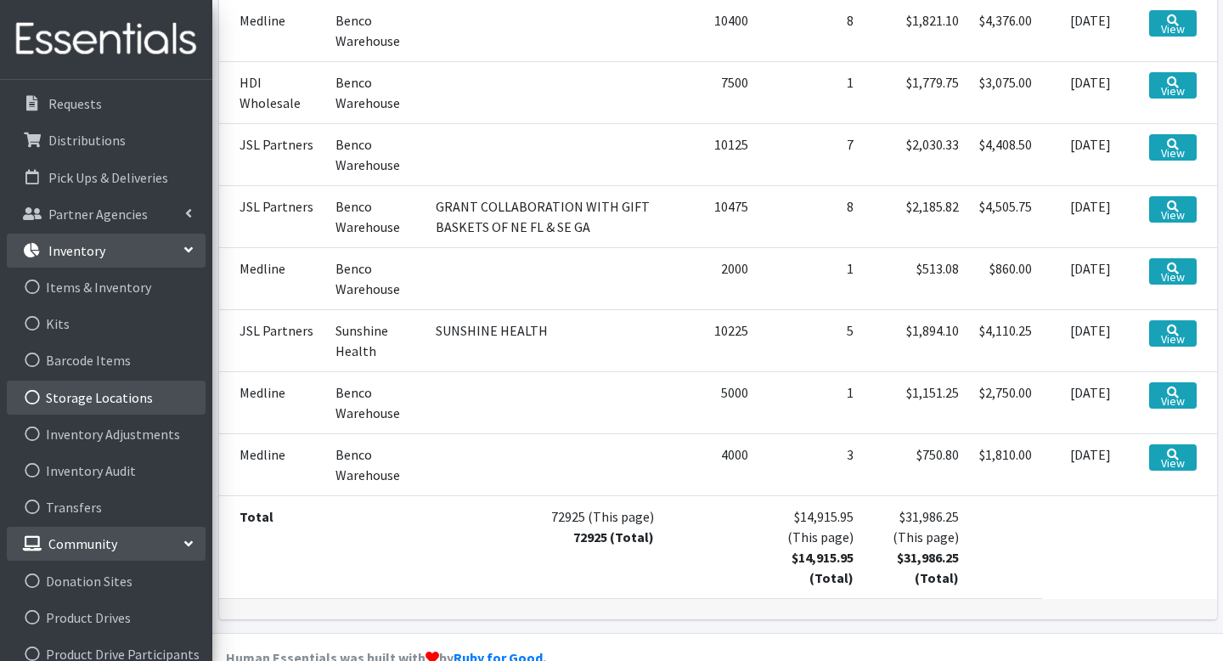
scroll to position [155, 0]
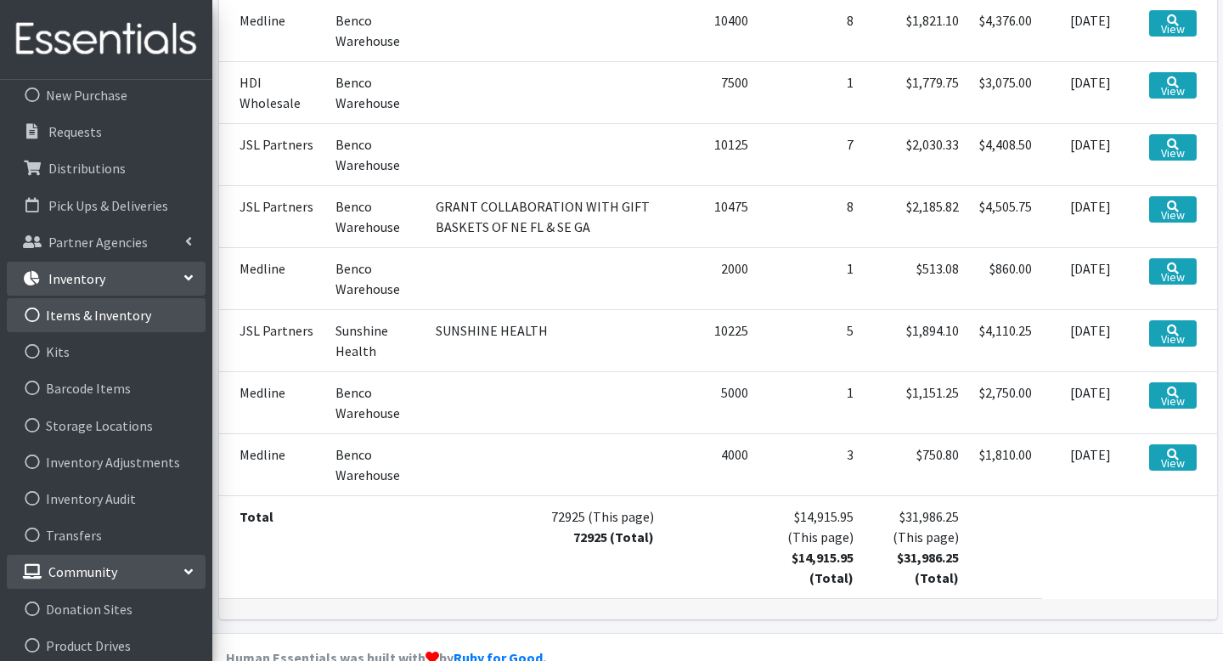
click at [143, 302] on link "Items & Inventory" at bounding box center [106, 315] width 199 height 34
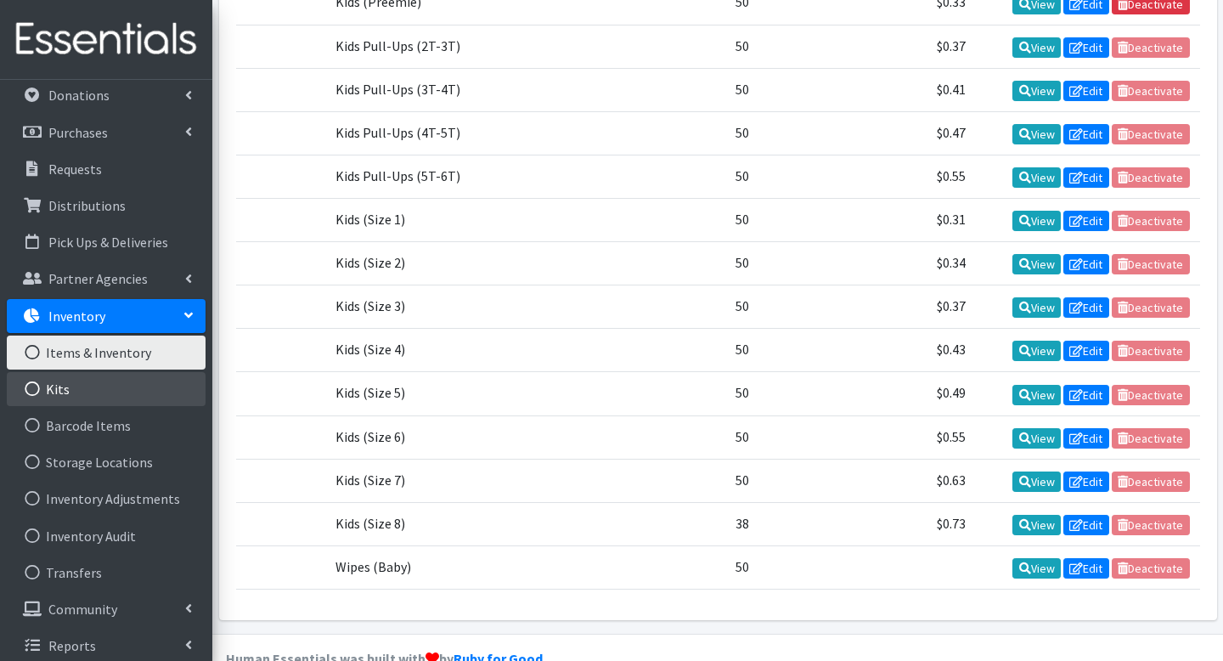
scroll to position [54, 0]
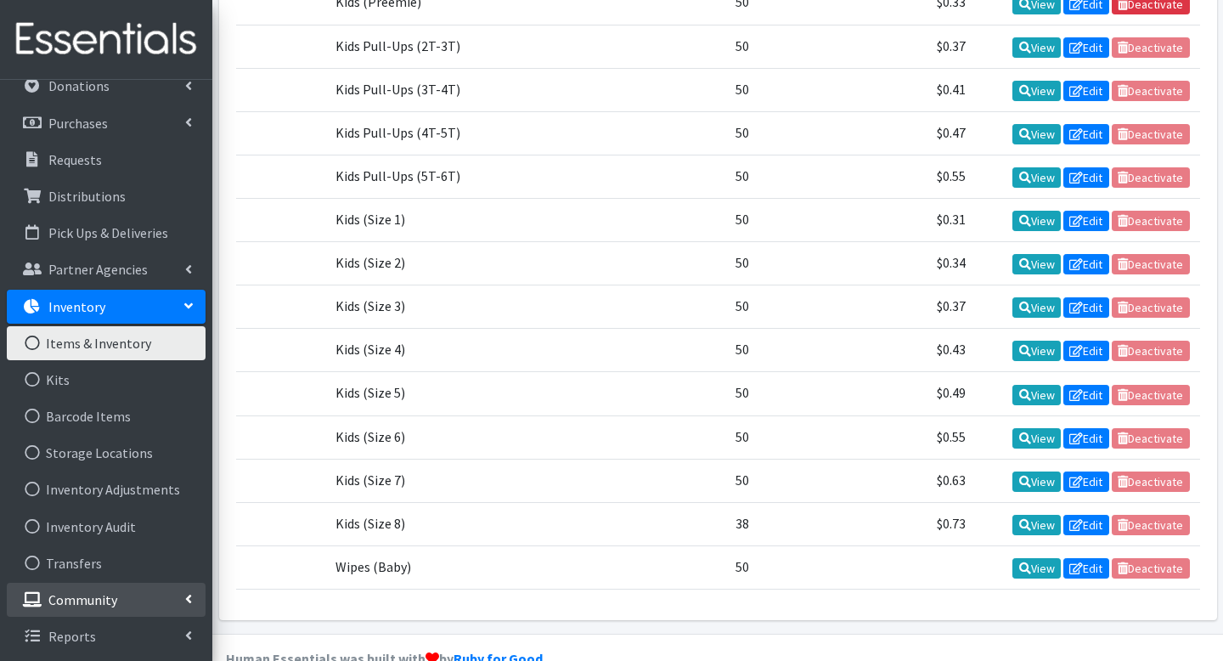
click at [93, 606] on p "Community" at bounding box center [82, 599] width 69 height 17
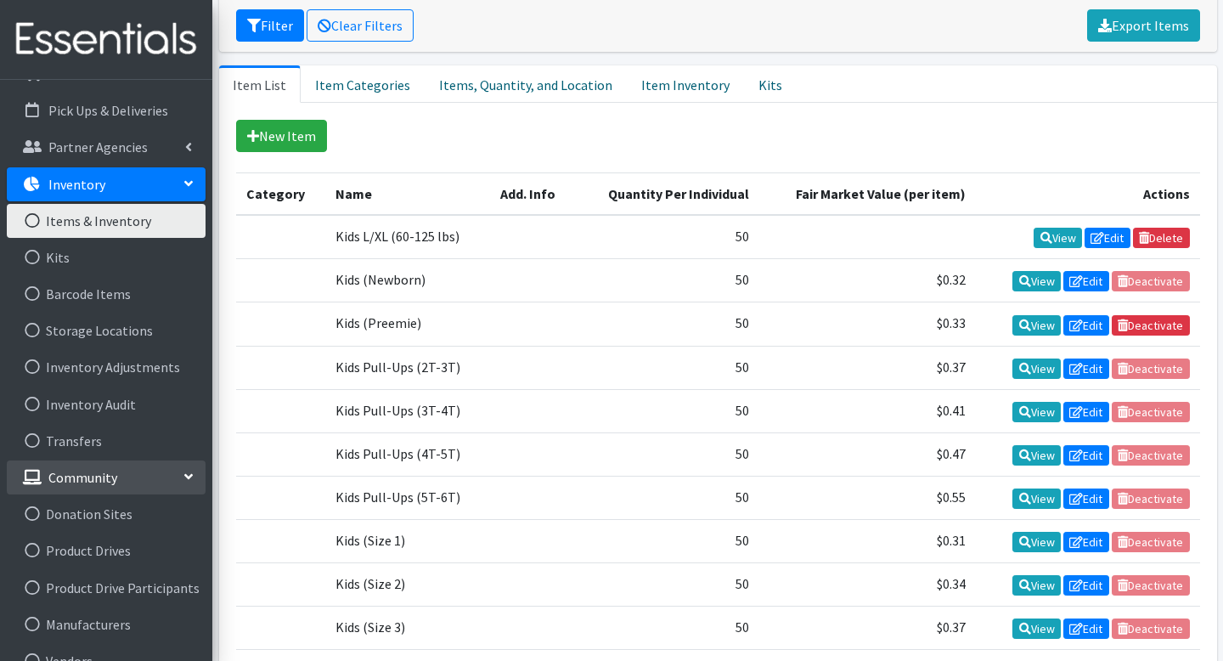
scroll to position [350, 0]
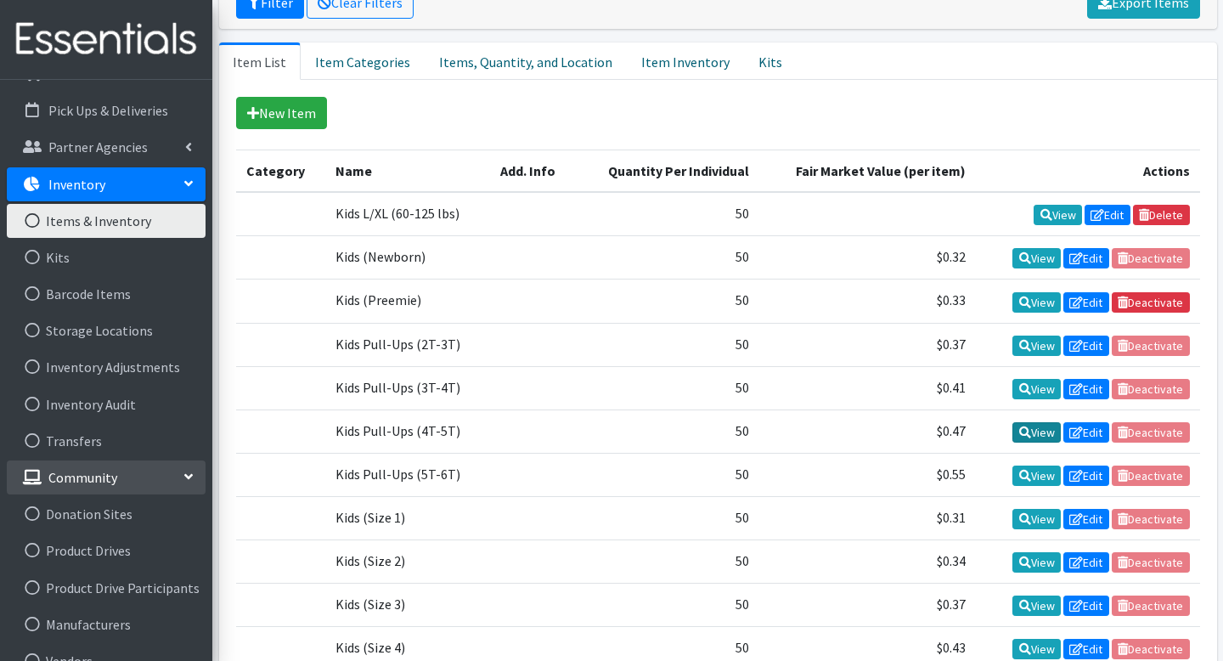
click at [1023, 427] on icon at bounding box center [1026, 433] width 12 height 12
click at [1071, 297] on icon at bounding box center [1077, 303] width 14 height 12
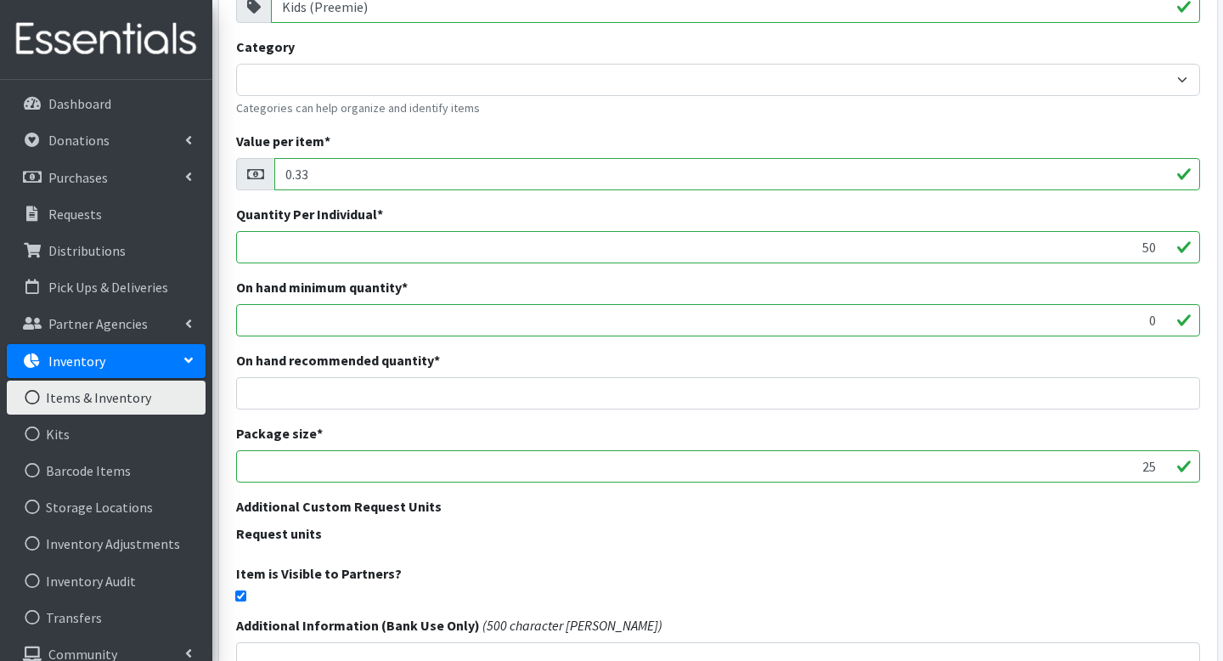
scroll to position [239, 0]
click at [479, 329] on input "0" at bounding box center [718, 318] width 964 height 32
click at [478, 325] on input "0" at bounding box center [718, 318] width 964 height 32
click at [479, 314] on input "0" at bounding box center [718, 318] width 964 height 32
click at [1159, 313] on input "1" at bounding box center [718, 318] width 964 height 32
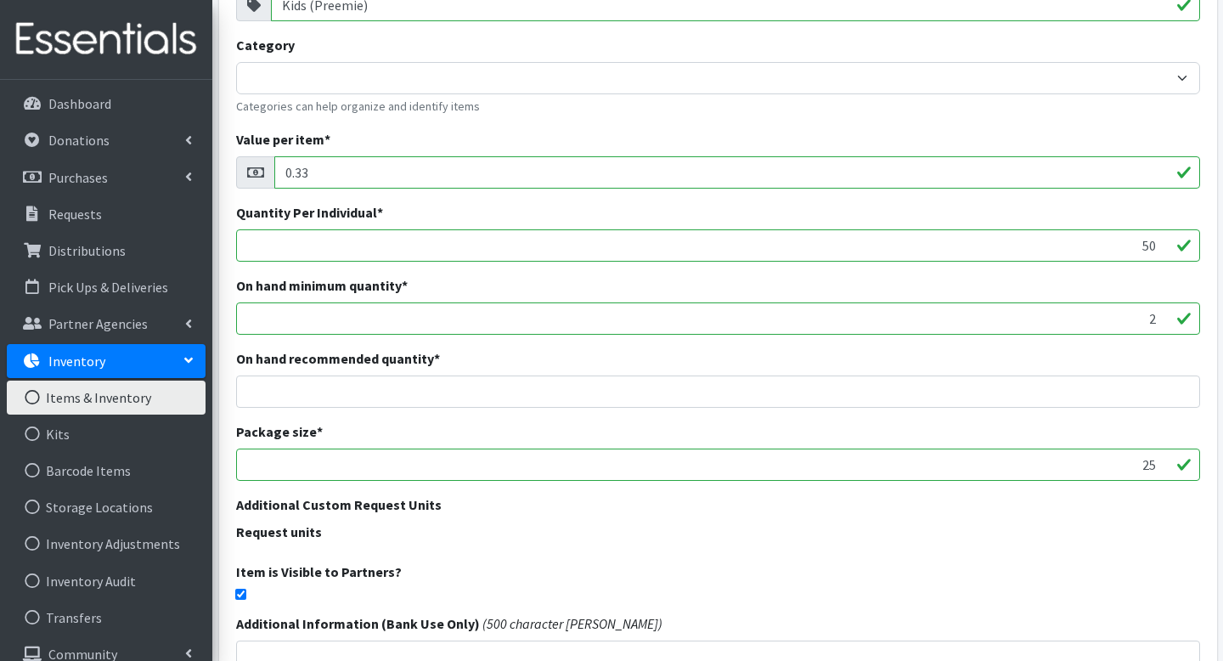
click at [1159, 313] on input "2" at bounding box center [718, 318] width 964 height 32
click at [1159, 313] on input "3" at bounding box center [718, 318] width 964 height 32
click at [1159, 313] on input "4" at bounding box center [718, 318] width 964 height 32
click at [1159, 313] on input "5" at bounding box center [718, 318] width 964 height 32
click at [1159, 313] on input "6" at bounding box center [718, 318] width 964 height 32
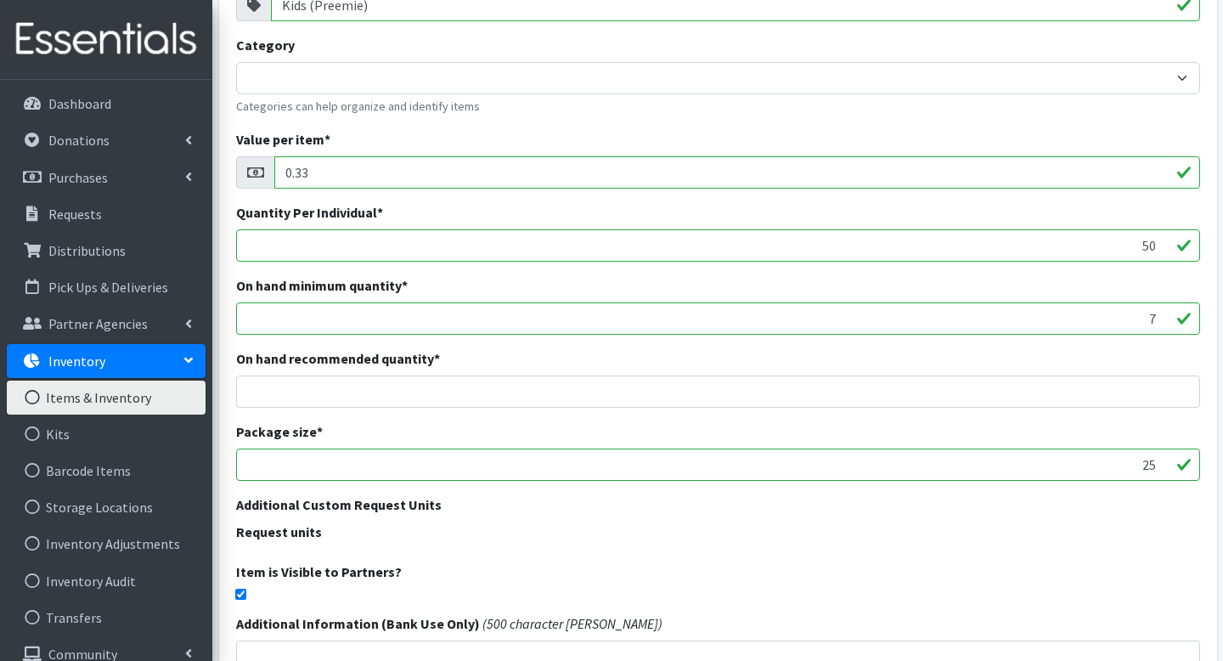
click at [1159, 313] on input "7" at bounding box center [718, 318] width 964 height 32
click at [1159, 313] on input "8" at bounding box center [718, 318] width 964 height 32
click at [1159, 313] on input "9" at bounding box center [718, 318] width 964 height 32
click at [1159, 313] on input "10" at bounding box center [718, 318] width 964 height 32
click at [1159, 313] on input "11" at bounding box center [718, 318] width 964 height 32
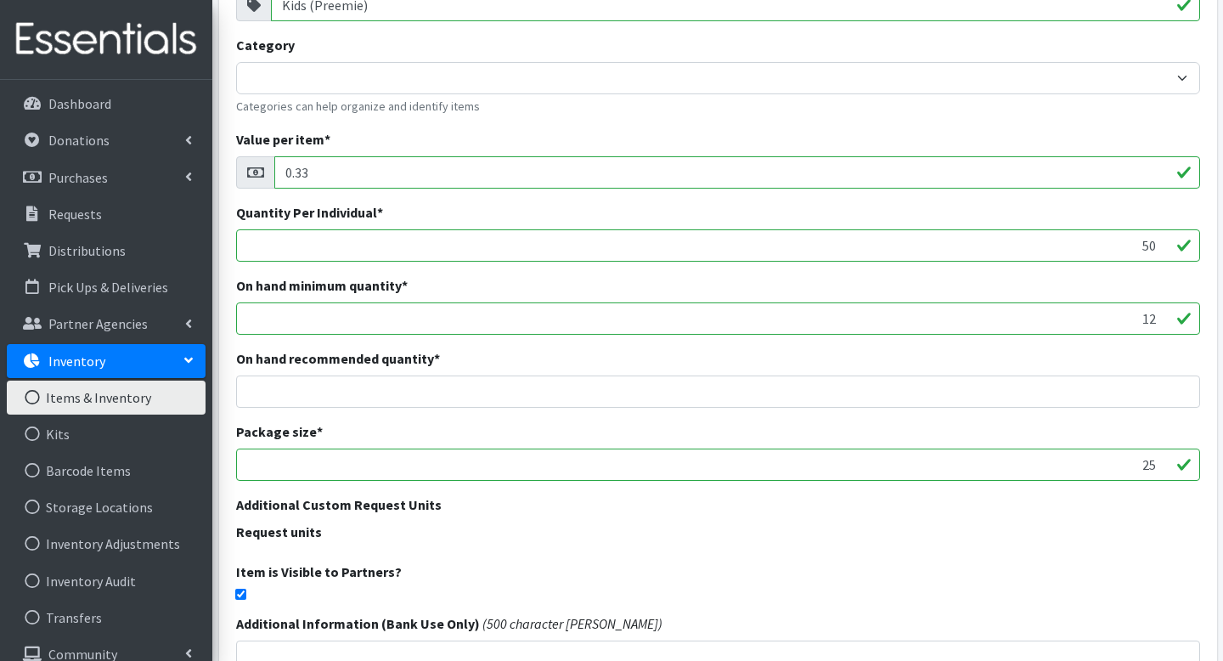
click at [1159, 313] on input "12" at bounding box center [718, 318] width 964 height 32
click at [1159, 313] on input "13" at bounding box center [718, 318] width 964 height 32
click at [1159, 313] on input "14" at bounding box center [718, 318] width 964 height 32
click at [1159, 313] on input "15" at bounding box center [718, 318] width 964 height 32
click at [1159, 313] on input "16" at bounding box center [718, 318] width 964 height 32
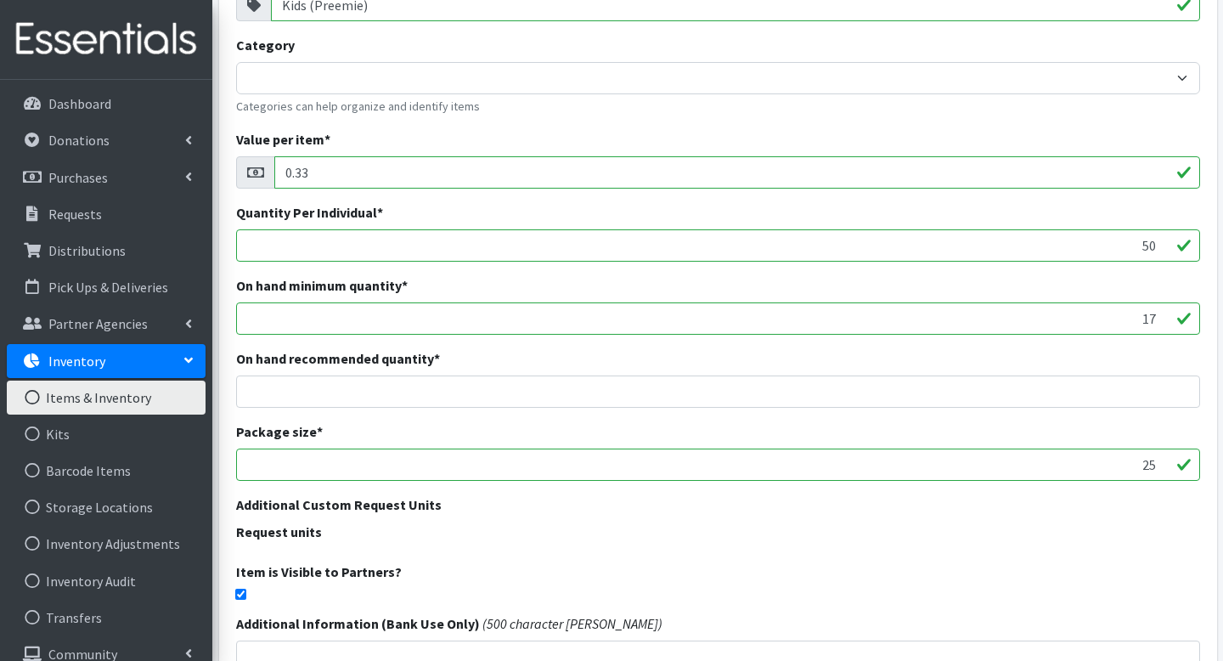
click at [1159, 313] on input "17" at bounding box center [718, 318] width 964 height 32
click at [1159, 313] on input "18" at bounding box center [718, 318] width 964 height 32
click at [1159, 313] on input "19" at bounding box center [718, 318] width 964 height 32
click at [1159, 313] on input "20" at bounding box center [718, 318] width 964 height 32
click at [1159, 313] on input "21" at bounding box center [718, 318] width 964 height 32
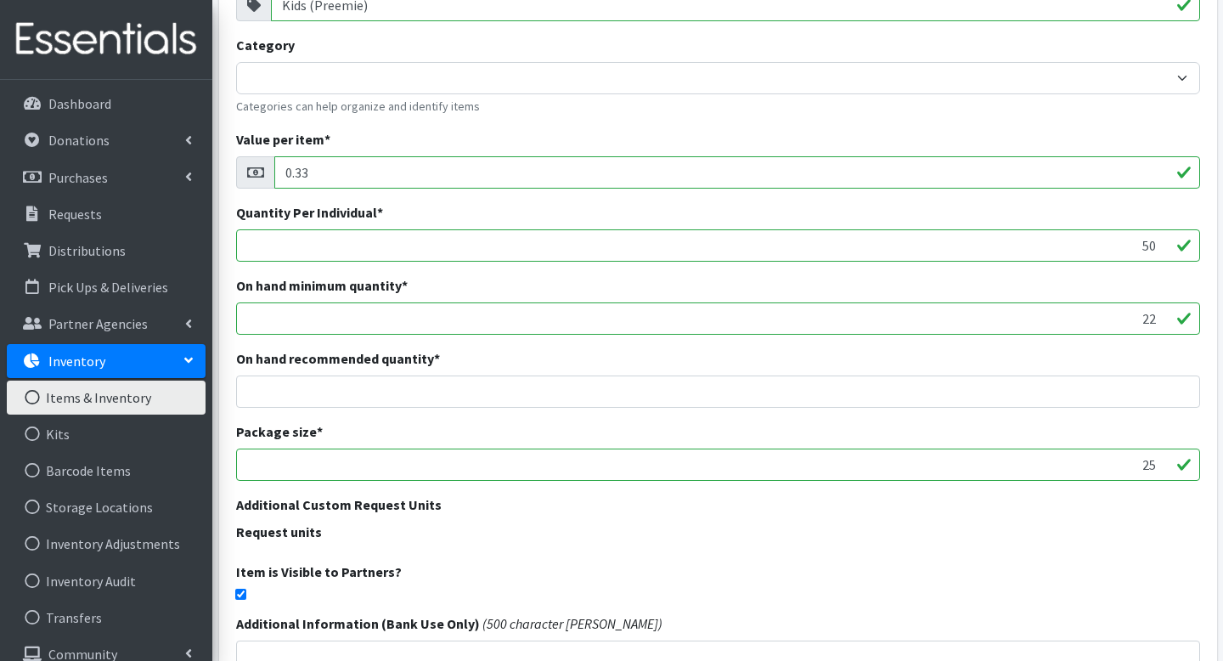
click at [1159, 313] on input "22" at bounding box center [718, 318] width 964 height 32
click at [1159, 313] on input "23" at bounding box center [718, 318] width 964 height 32
click at [1159, 313] on input "24" at bounding box center [718, 318] width 964 height 32
type input "25"
click at [1159, 313] on input "25" at bounding box center [718, 318] width 964 height 32
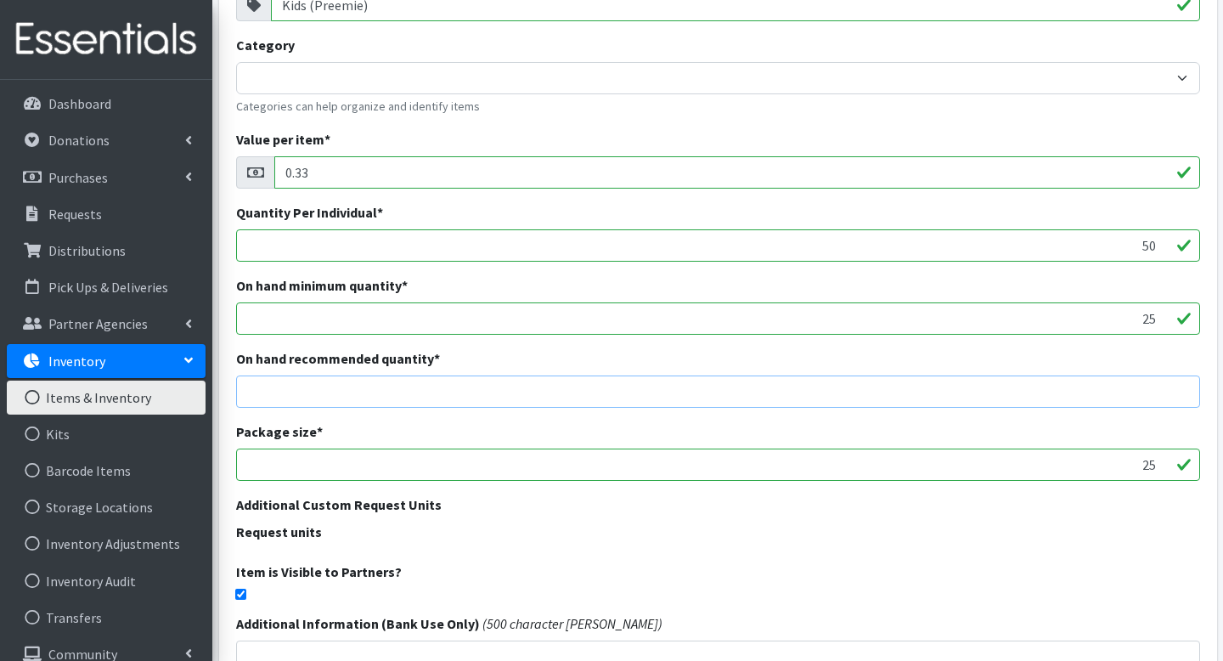
click at [528, 393] on input "number" at bounding box center [718, 392] width 964 height 32
click at [491, 394] on input "number" at bounding box center [718, 392] width 964 height 32
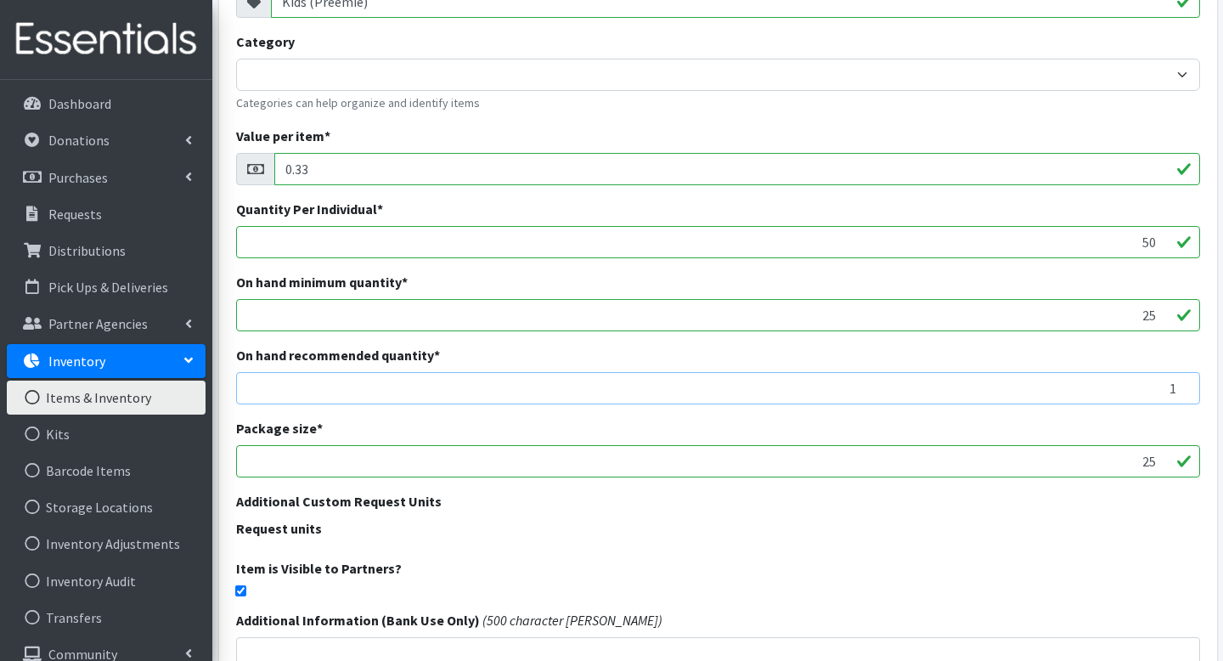
click at [1179, 384] on input "1" at bounding box center [718, 388] width 964 height 32
click at [1179, 384] on input "2" at bounding box center [718, 388] width 964 height 32
click at [1179, 384] on input "3" at bounding box center [718, 388] width 964 height 32
click at [1179, 384] on input "4" at bounding box center [718, 388] width 964 height 32
click at [1179, 384] on input "5" at bounding box center [718, 388] width 964 height 32
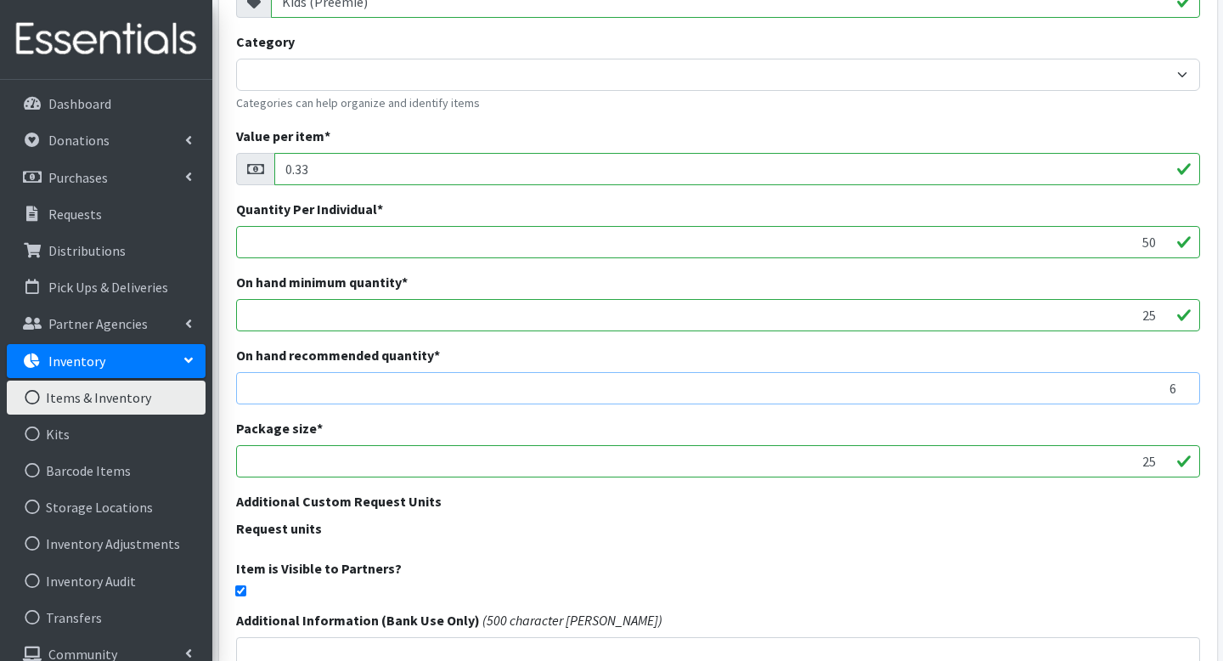
click at [1179, 384] on input "6" at bounding box center [718, 388] width 964 height 32
click at [1179, 384] on input "7" at bounding box center [718, 388] width 964 height 32
click at [1179, 384] on input "8" at bounding box center [718, 388] width 964 height 32
click at [1179, 384] on input "9" at bounding box center [718, 388] width 964 height 32
click at [1179, 384] on input "10" at bounding box center [718, 388] width 964 height 32
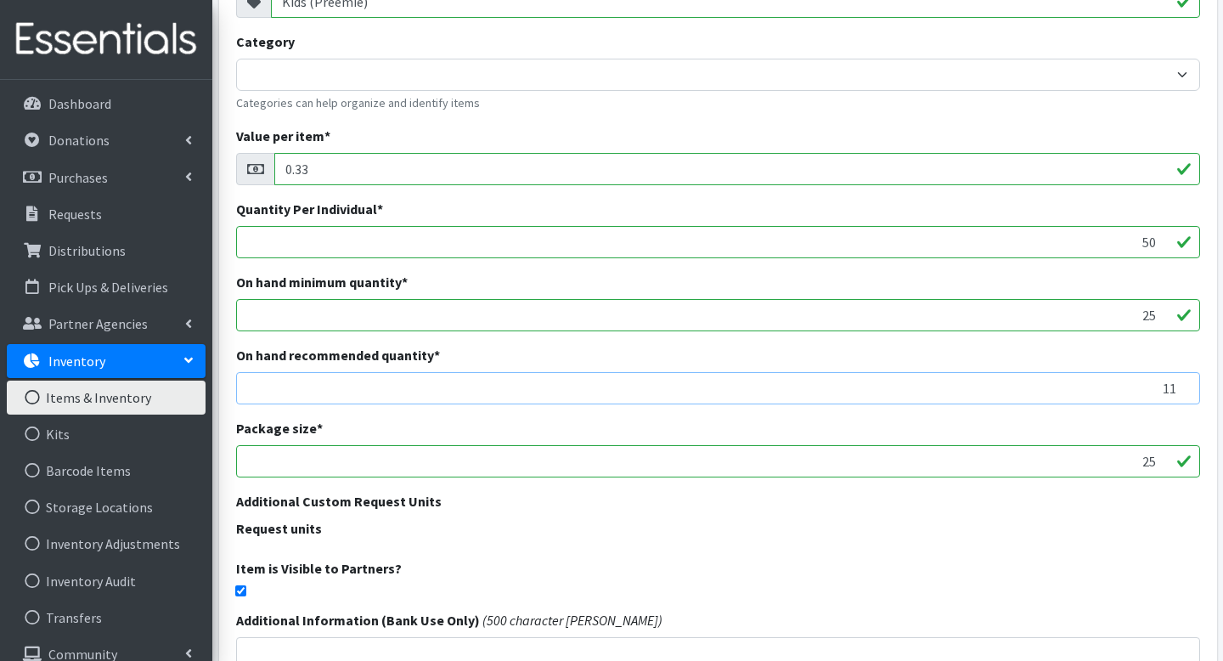
click at [1179, 384] on input "11" at bounding box center [718, 388] width 964 height 32
click at [1179, 384] on input "12" at bounding box center [718, 388] width 964 height 32
click at [1179, 384] on input "13" at bounding box center [718, 388] width 964 height 32
click at [1179, 384] on input "14" at bounding box center [718, 388] width 964 height 32
click at [1179, 384] on input "15" at bounding box center [718, 388] width 964 height 32
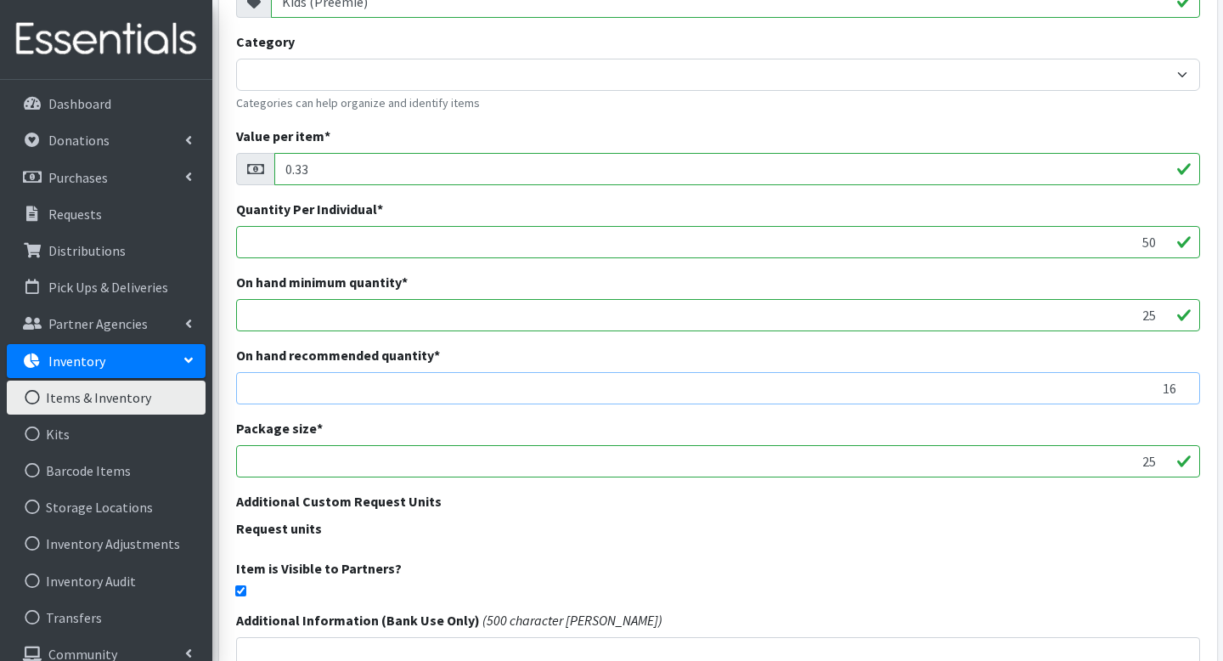
click at [1179, 384] on input "16" at bounding box center [718, 388] width 964 height 32
click at [1179, 384] on input "17" at bounding box center [718, 388] width 964 height 32
click at [1179, 384] on input "18" at bounding box center [718, 388] width 964 height 32
click at [1179, 384] on input "19" at bounding box center [718, 388] width 964 height 32
click at [1179, 384] on input "20" at bounding box center [718, 388] width 964 height 32
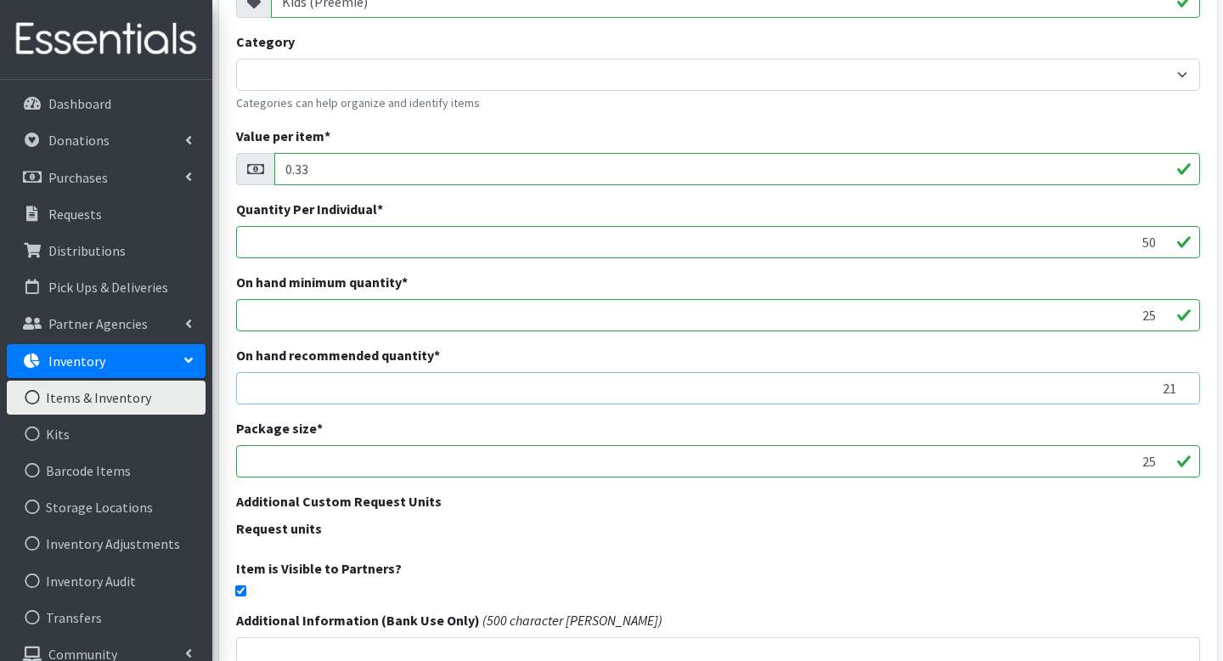
click at [1179, 384] on input "21" at bounding box center [718, 388] width 964 height 32
click at [1179, 384] on input "22" at bounding box center [718, 388] width 964 height 32
click at [1179, 384] on input "23" at bounding box center [718, 388] width 964 height 32
click at [1179, 384] on input "24" at bounding box center [718, 388] width 964 height 32
type input "25"
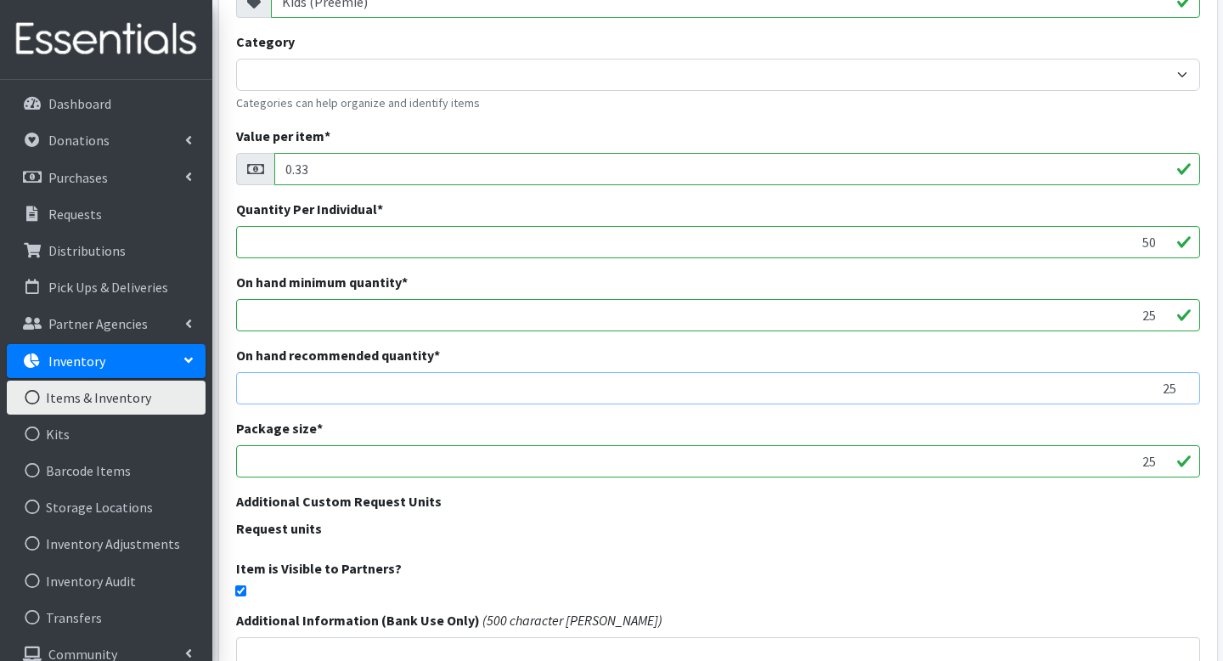
click at [1179, 384] on input "25" at bounding box center [718, 388] width 964 height 32
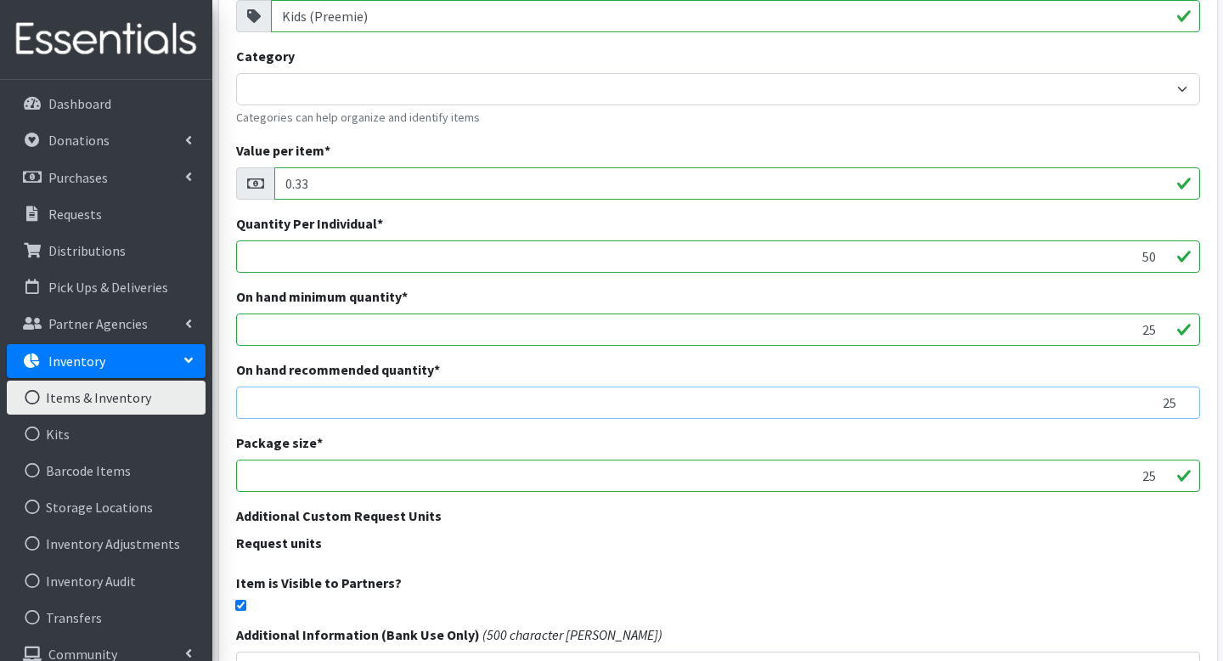
scroll to position [431, 0]
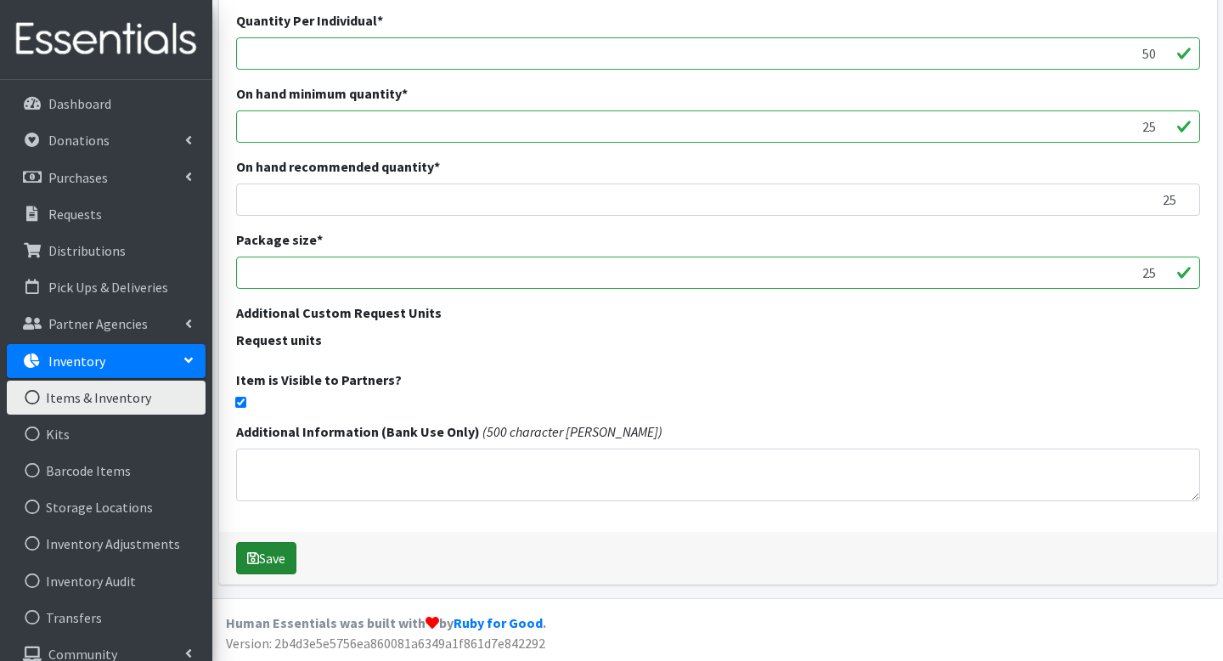
click at [286, 555] on button "Save" at bounding box center [266, 558] width 60 height 32
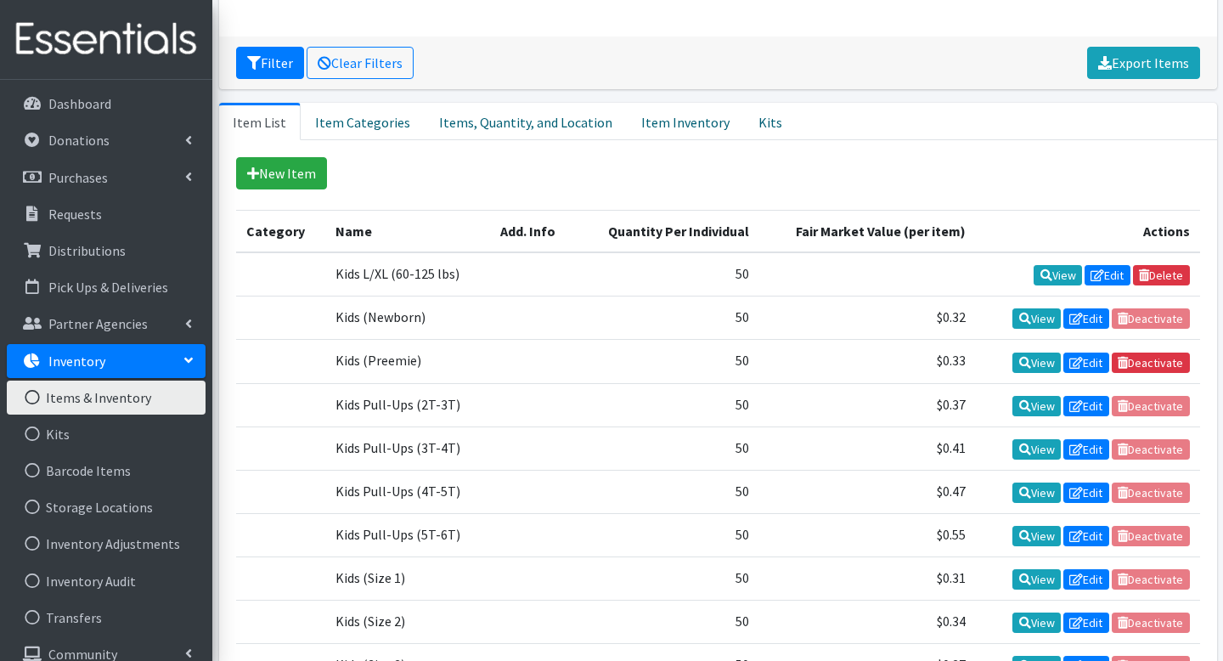
scroll to position [347, 0]
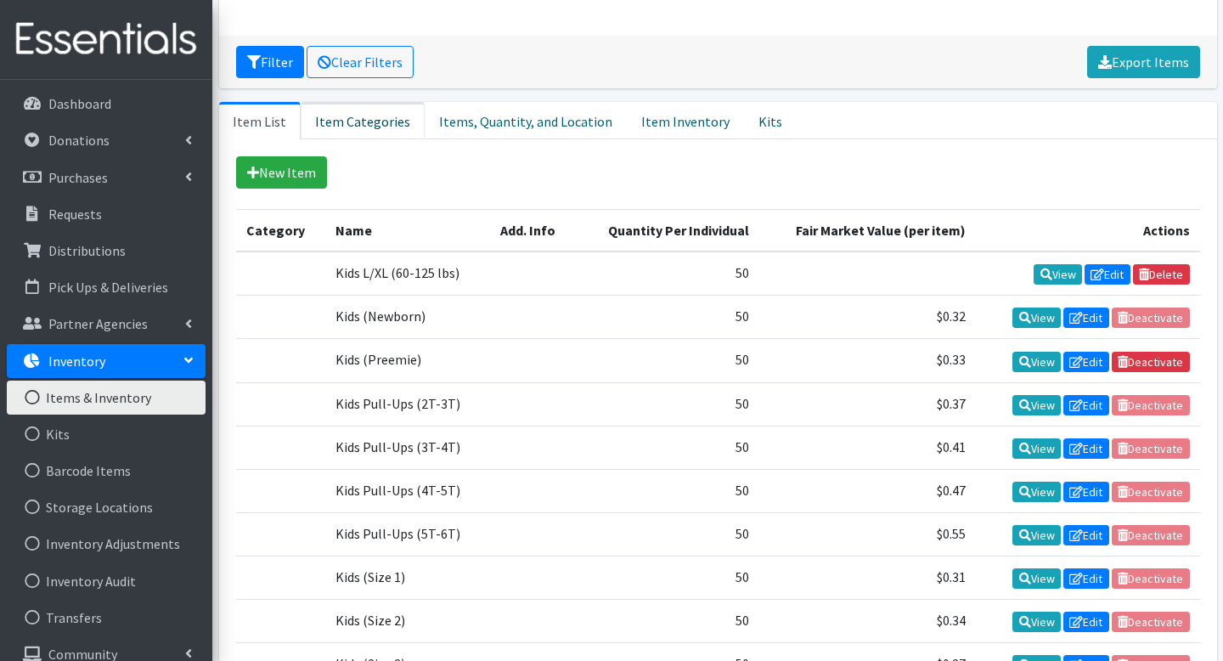
click at [388, 102] on link "Item Categories" at bounding box center [363, 120] width 124 height 37
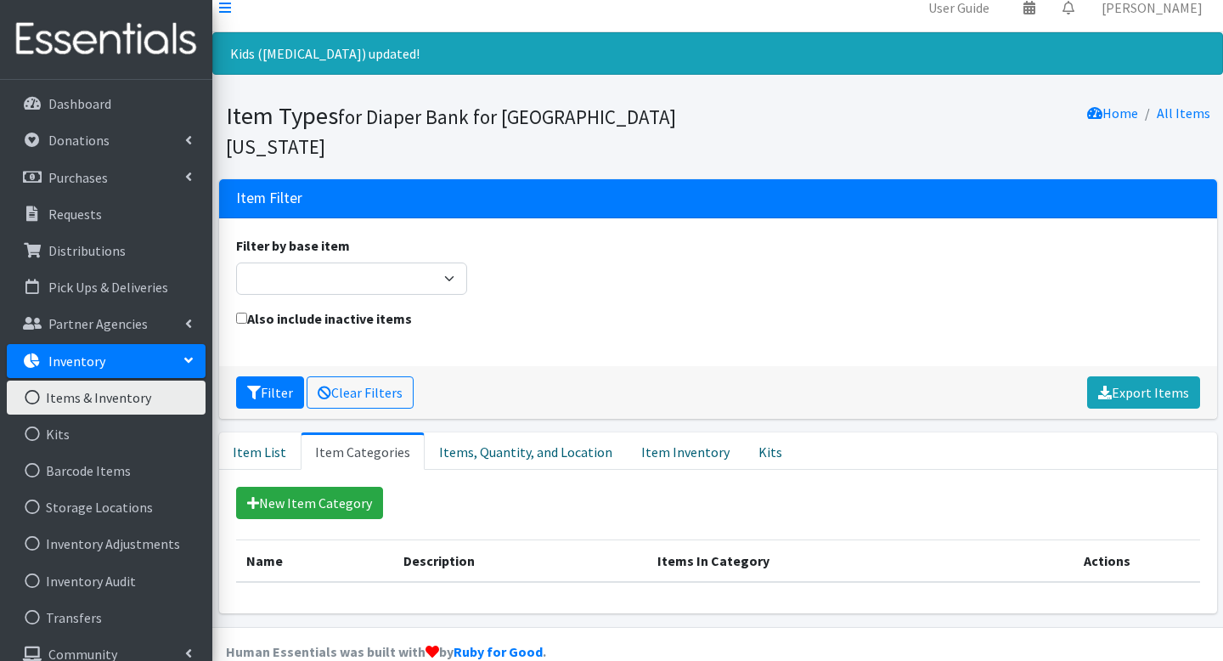
click at [101, 410] on link "Items & Inventory" at bounding box center [106, 398] width 199 height 34
click at [252, 432] on link "Item List" at bounding box center [260, 450] width 82 height 37
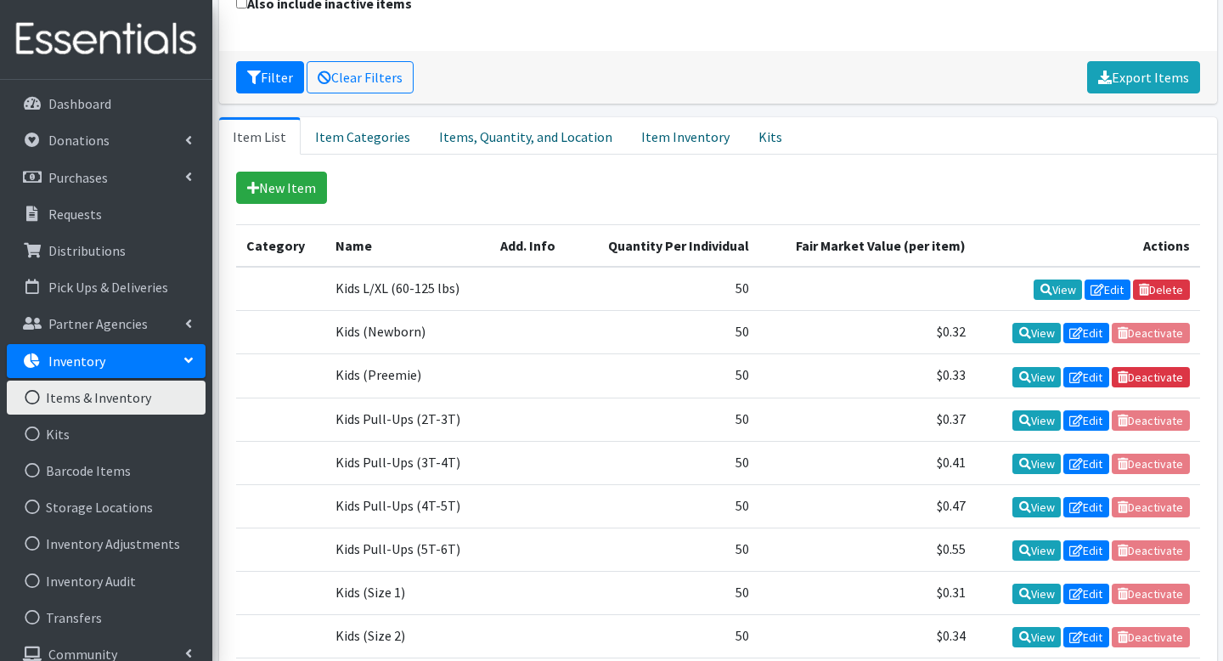
scroll to position [333, 0]
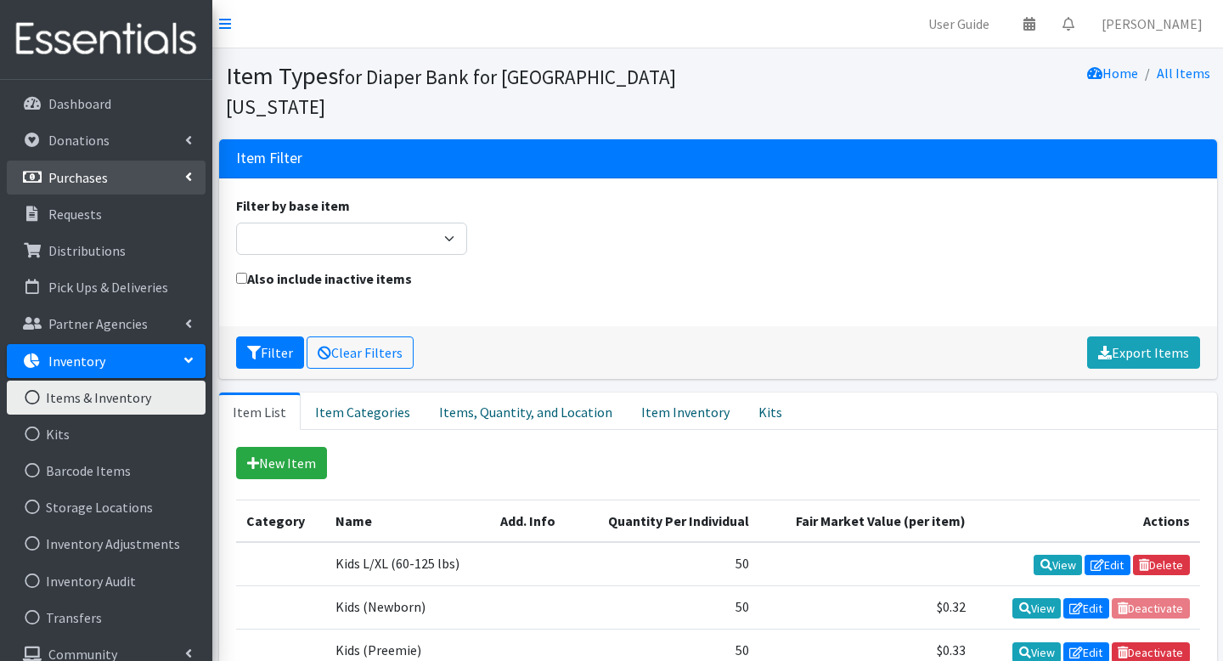
click at [113, 178] on link "Purchases" at bounding box center [106, 178] width 199 height 34
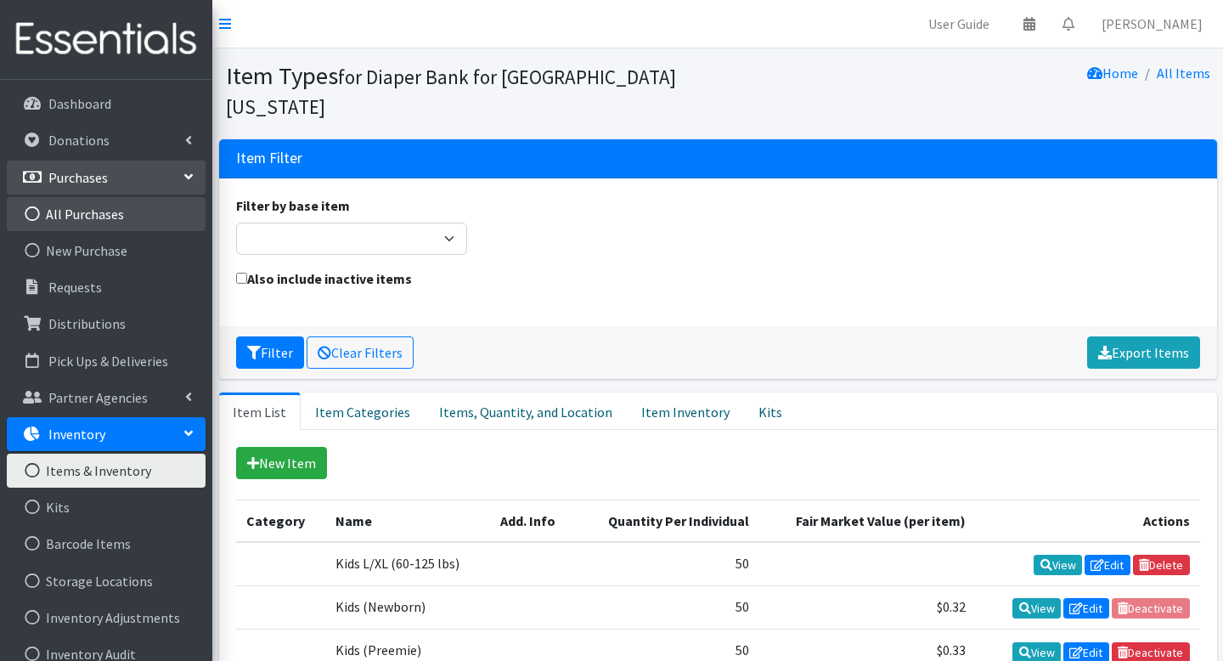
click at [98, 214] on link "All Purchases" at bounding box center [106, 214] width 199 height 34
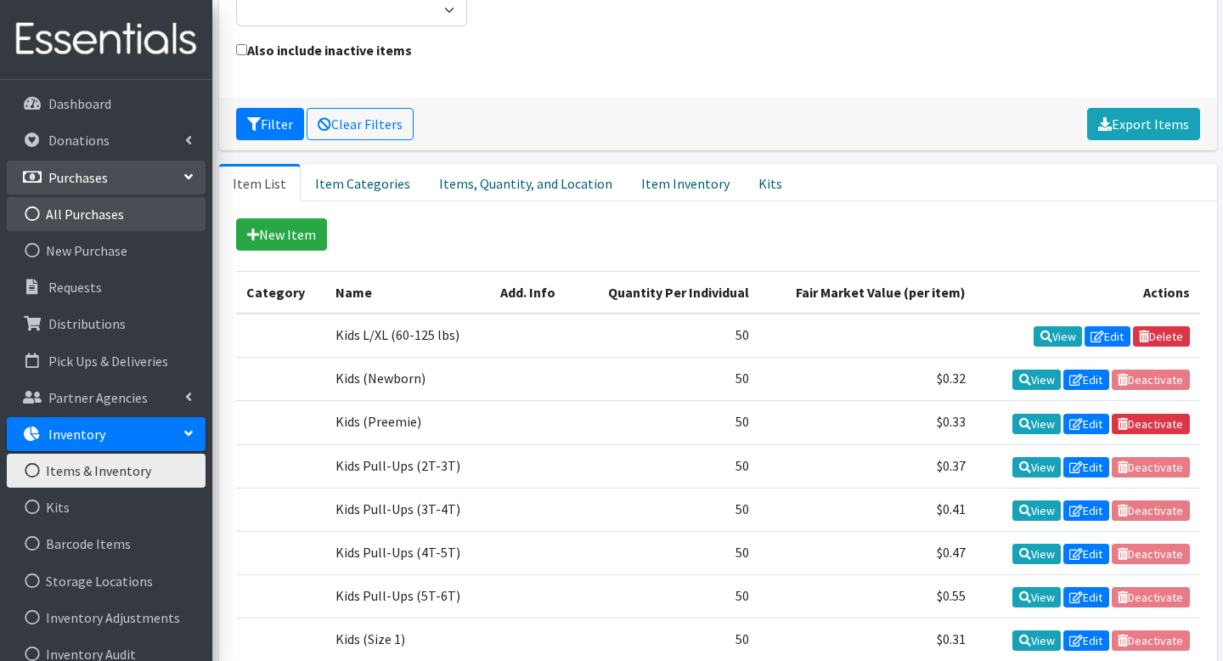
scroll to position [229, 0]
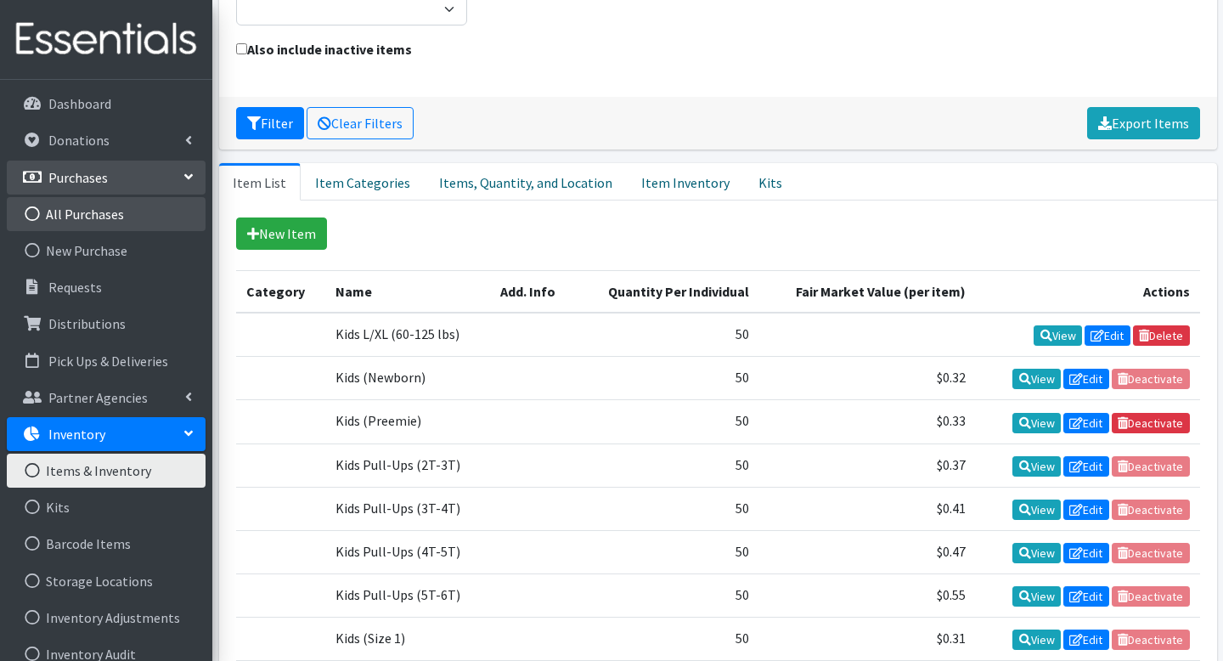
click at [100, 210] on link "All Purchases" at bounding box center [106, 214] width 199 height 34
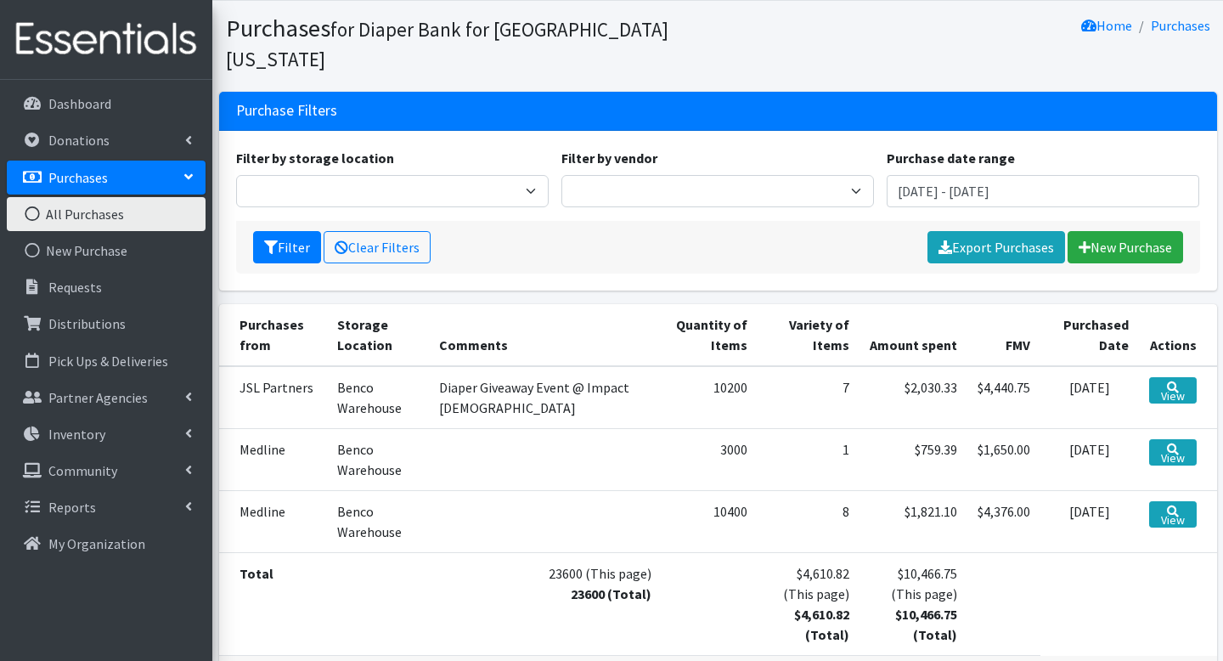
scroll to position [50, 0]
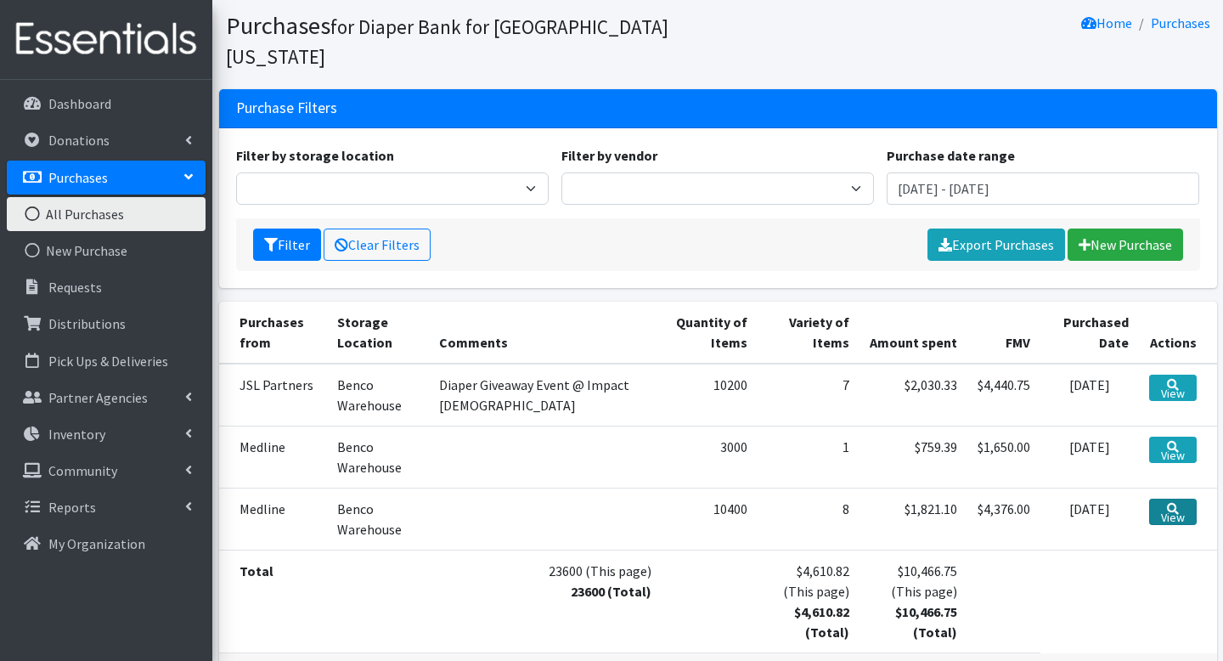
click at [1180, 499] on link "View" at bounding box center [1174, 512] width 48 height 26
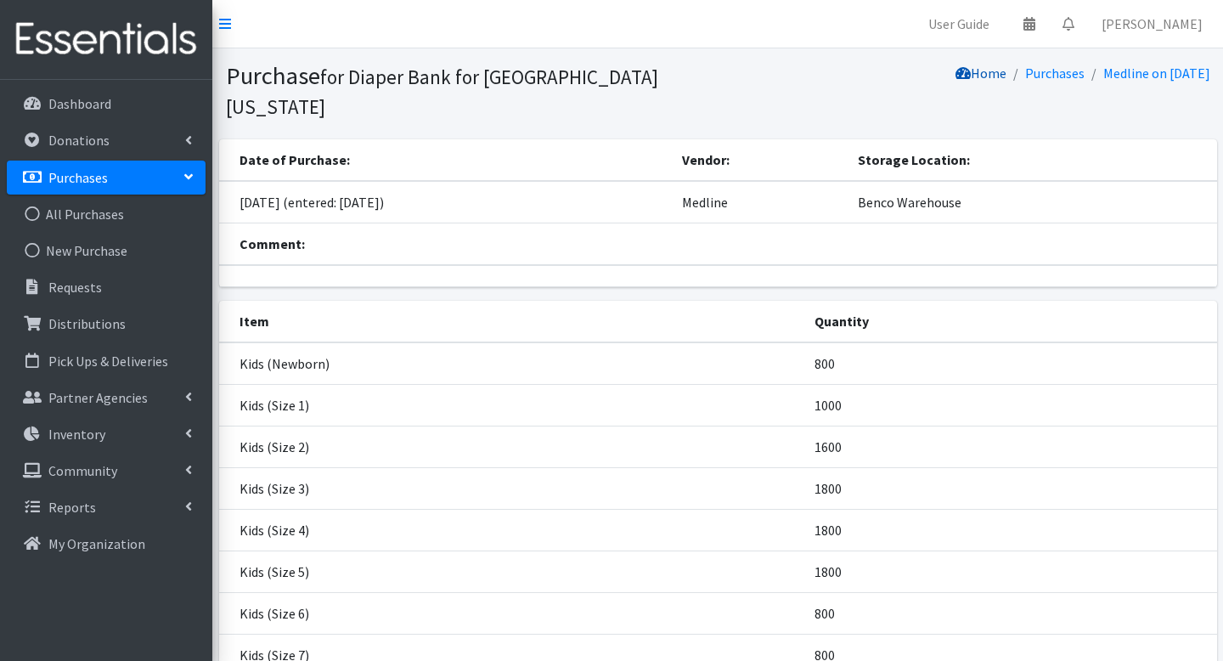
click at [957, 78] on link "Home" at bounding box center [981, 73] width 51 height 17
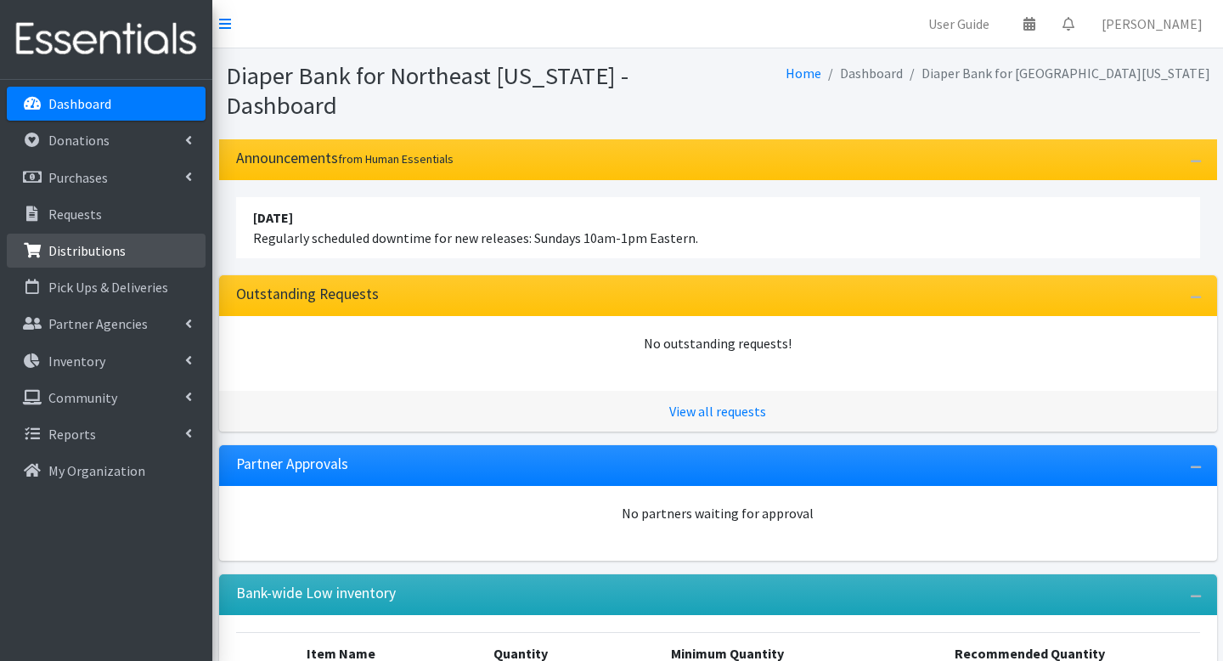
click at [91, 250] on p "Distributions" at bounding box center [86, 250] width 77 height 17
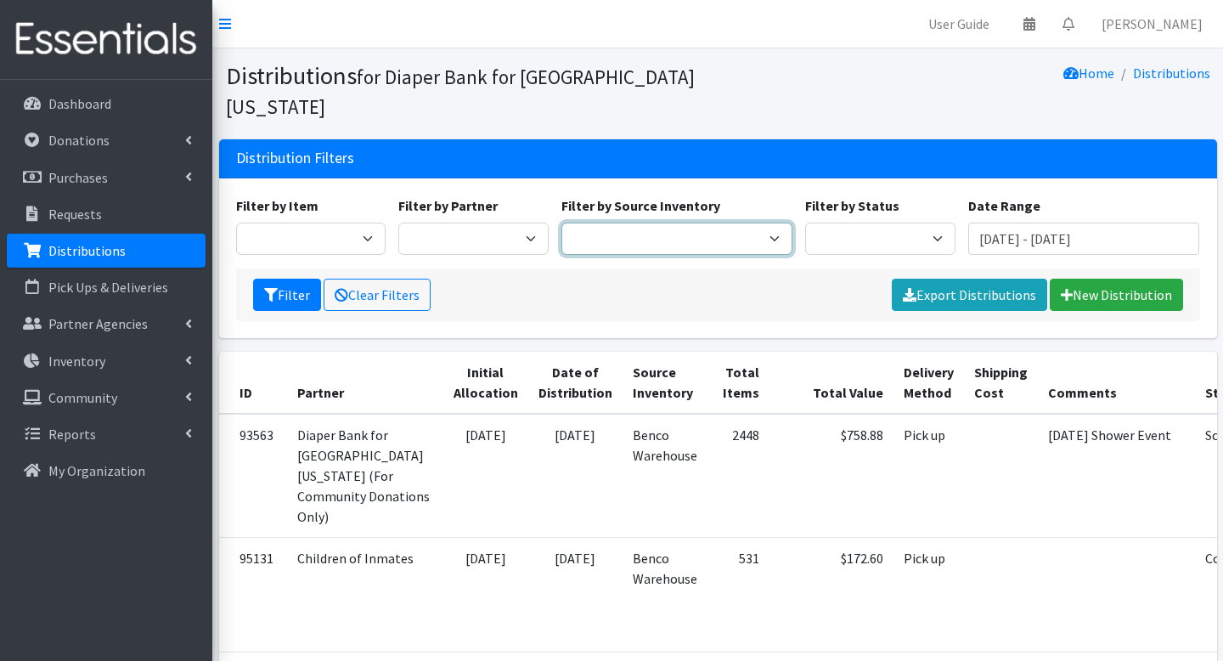
click at [783, 223] on select "Benco Warehouse Sunshine Health" at bounding box center [678, 239] width 232 height 32
click at [517, 195] on div "Filter by Partner Adore Me Nanny Baby Luv Pregnancy Center Children of Inmates …" at bounding box center [474, 224] width 163 height 59
click at [513, 223] on select "Adore Me Nanny Baby Luv Pregnancy Center Children of Inmates Daniel Kids Diaper…" at bounding box center [473, 239] width 150 height 32
select select "2684"
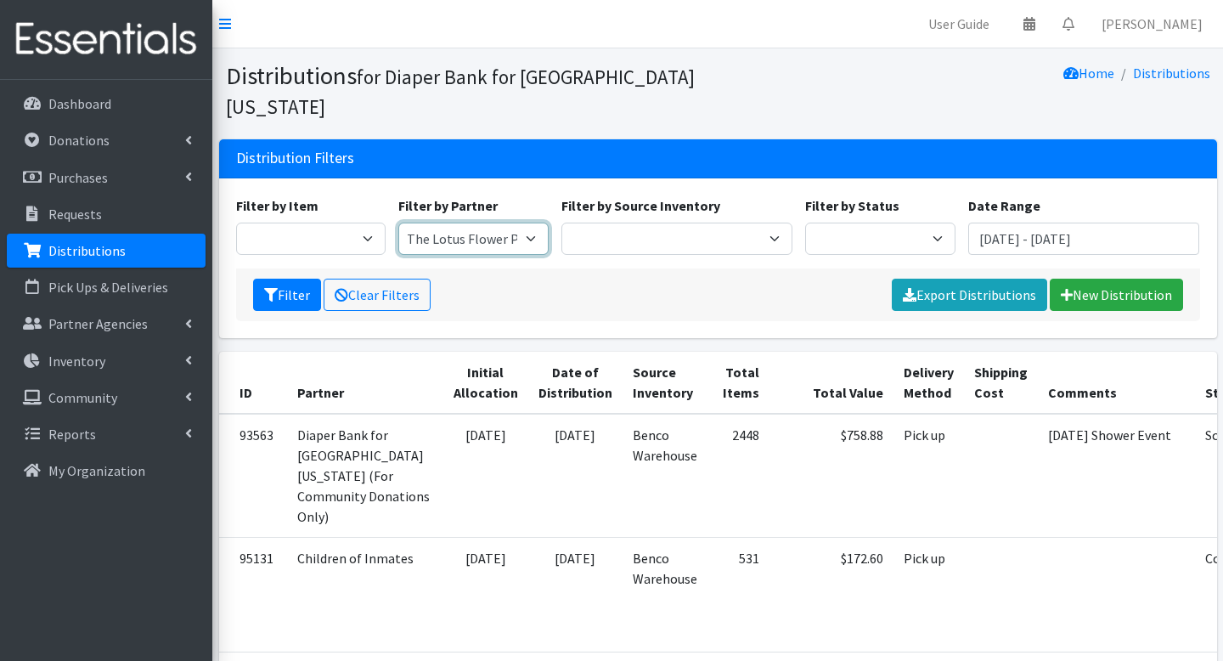
click at [398, 223] on select "Adore Me Nanny Baby Luv Pregnancy Center Children of Inmates Daniel Kids Diaper…" at bounding box center [473, 239] width 150 height 32
click at [1022, 223] on input "July 9, 2025 - October 9, 2025" at bounding box center [1085, 239] width 232 height 32
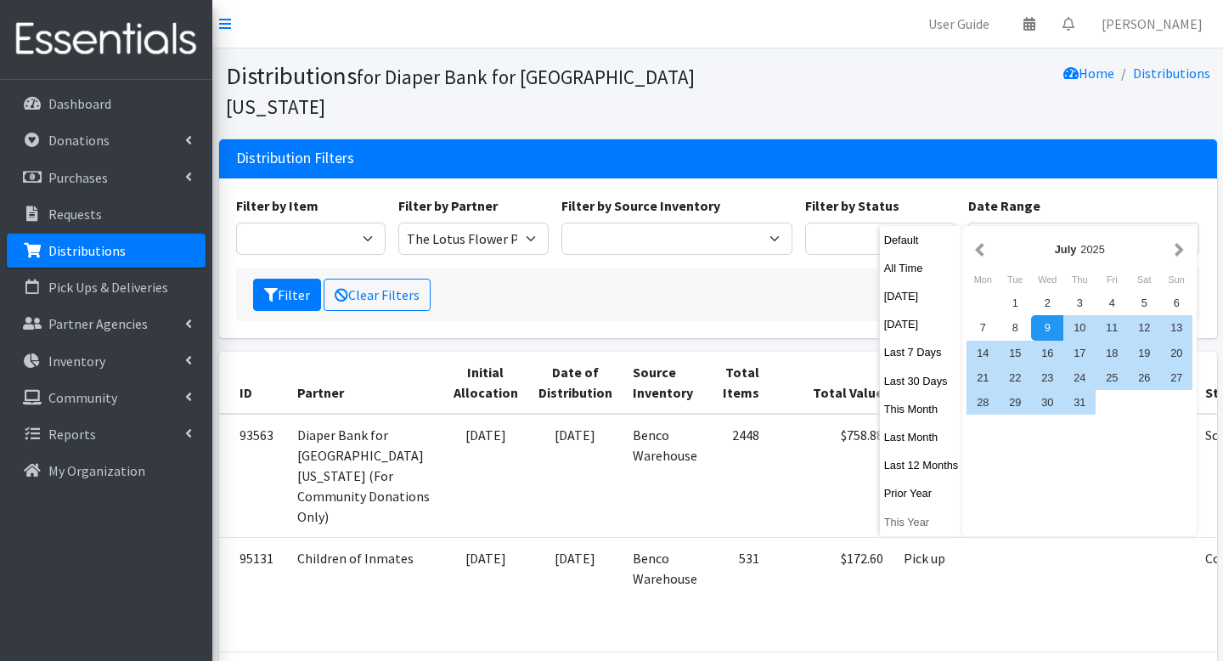
click at [906, 520] on button "This Year" at bounding box center [921, 522] width 83 height 25
type input "[DATE] - [DATE]"
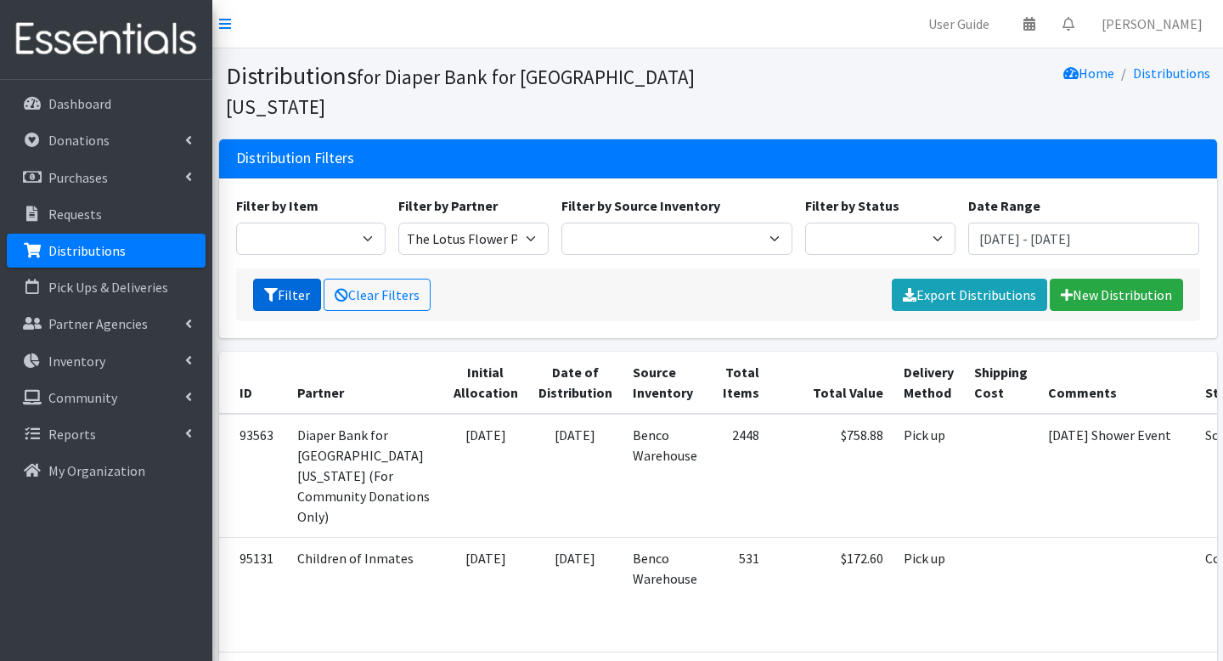
click at [308, 279] on button "Filter" at bounding box center [287, 295] width 68 height 32
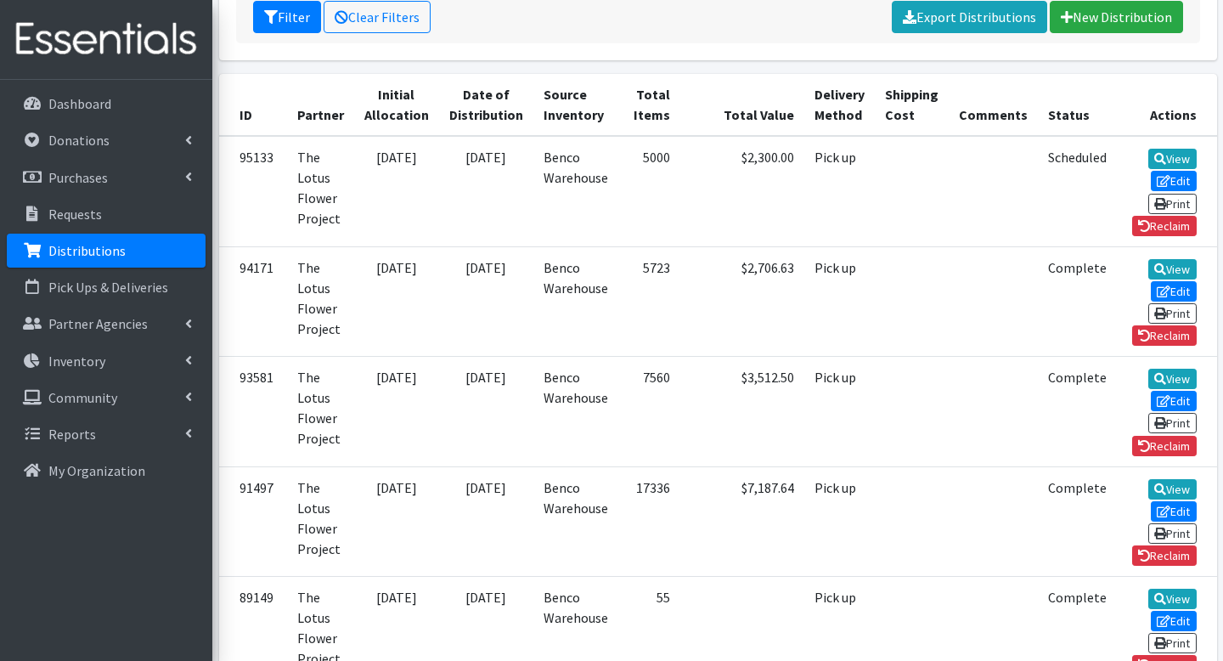
scroll to position [870, 0]
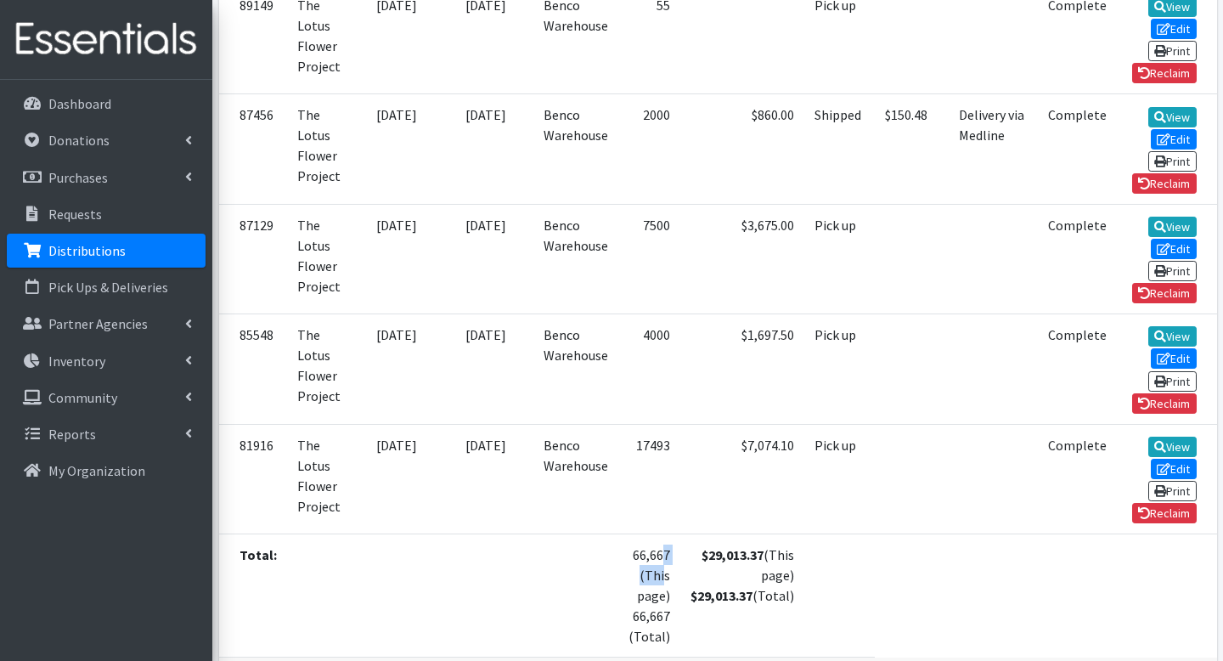
drag, startPoint x: 611, startPoint y: 455, endPoint x: 664, endPoint y: 458, distance: 53.6
click at [664, 534] on td "66,667 (This page) 66,667 (Total)" at bounding box center [650, 595] width 62 height 123
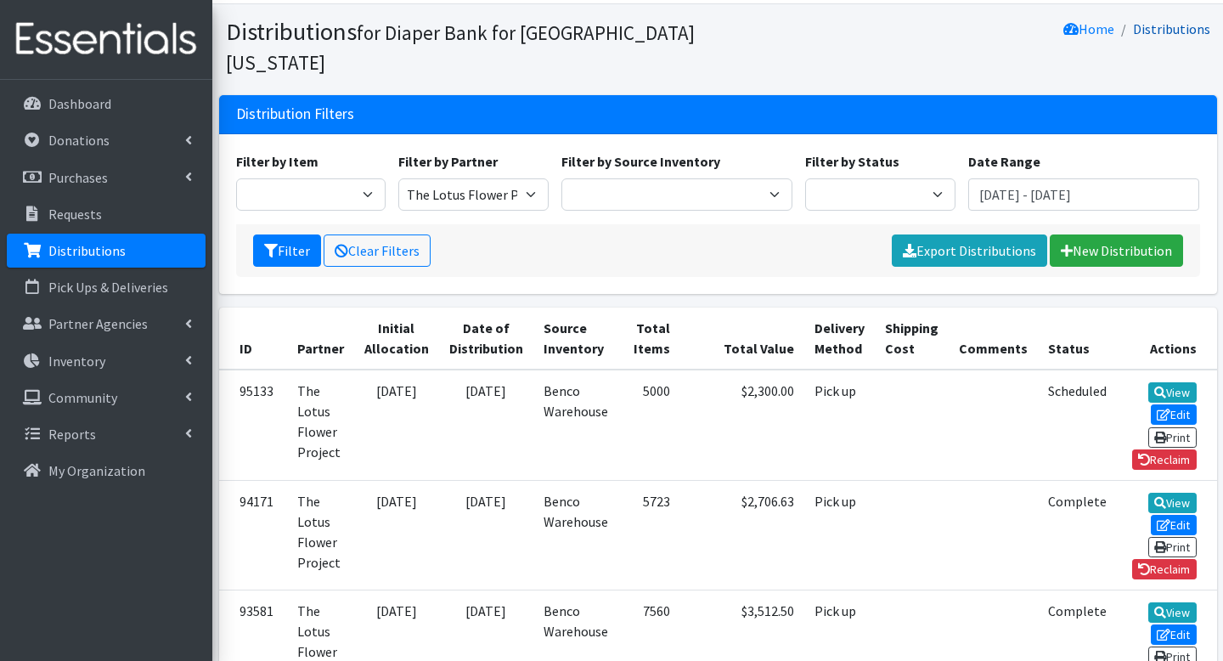
scroll to position [0, 0]
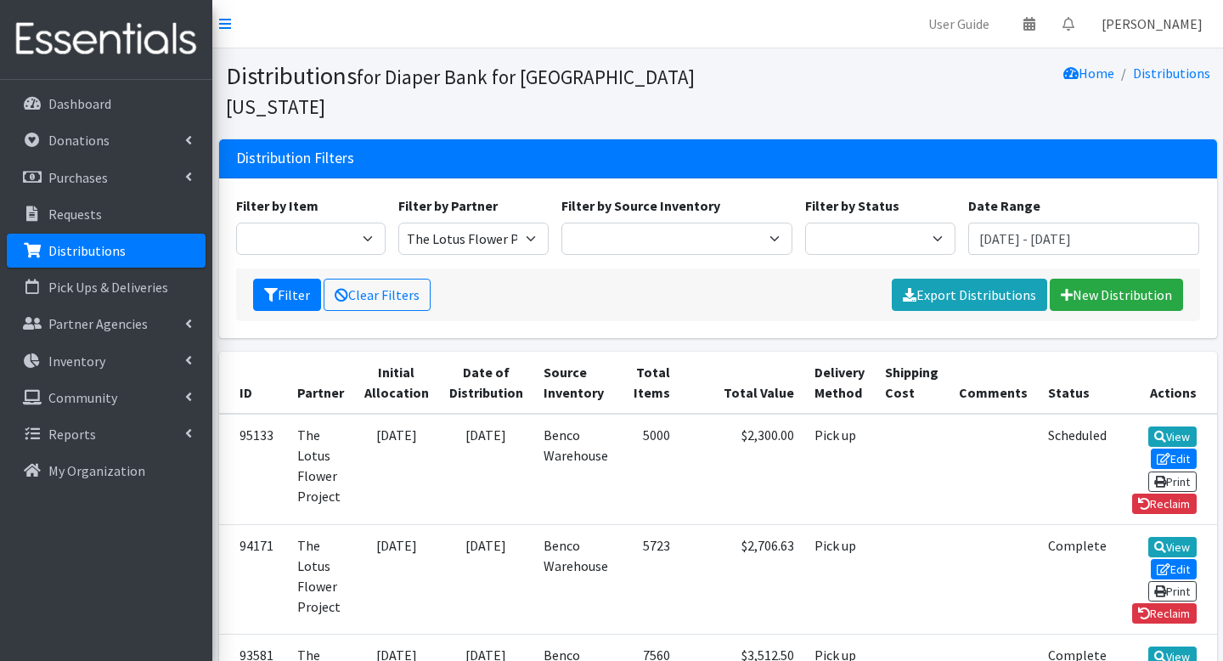
click at [1156, 29] on link "[PERSON_NAME]" at bounding box center [1152, 24] width 128 height 34
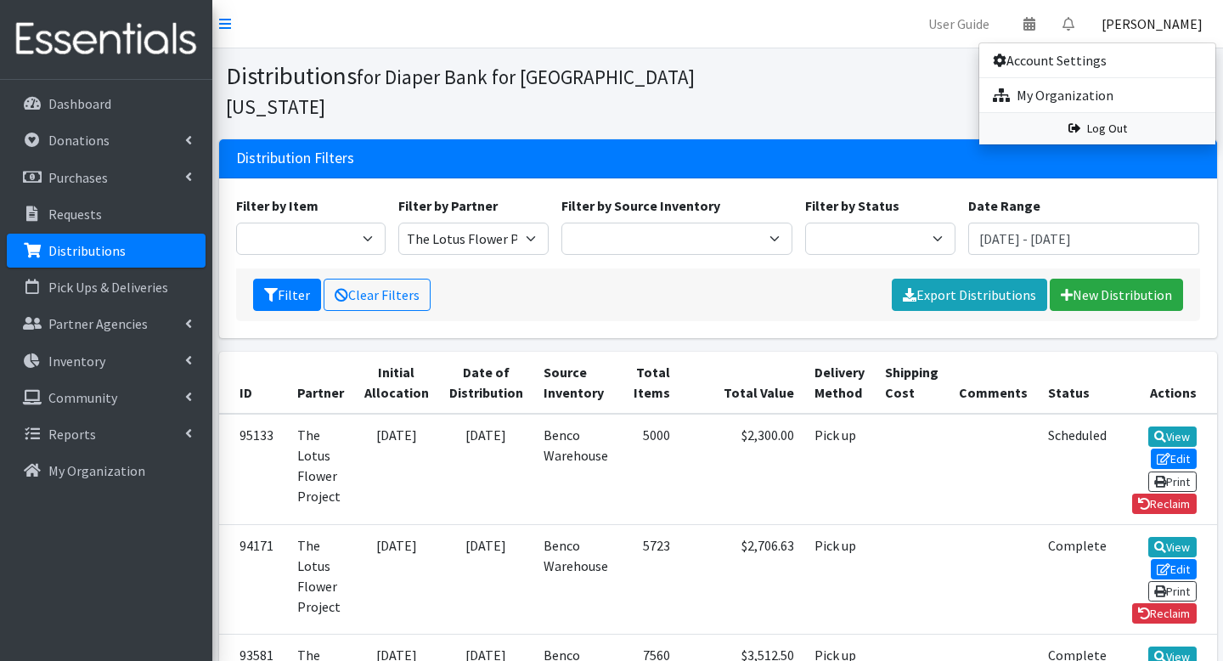
click at [1113, 127] on link "Log Out" at bounding box center [1098, 128] width 236 height 31
